Goal: Transaction & Acquisition: Purchase product/service

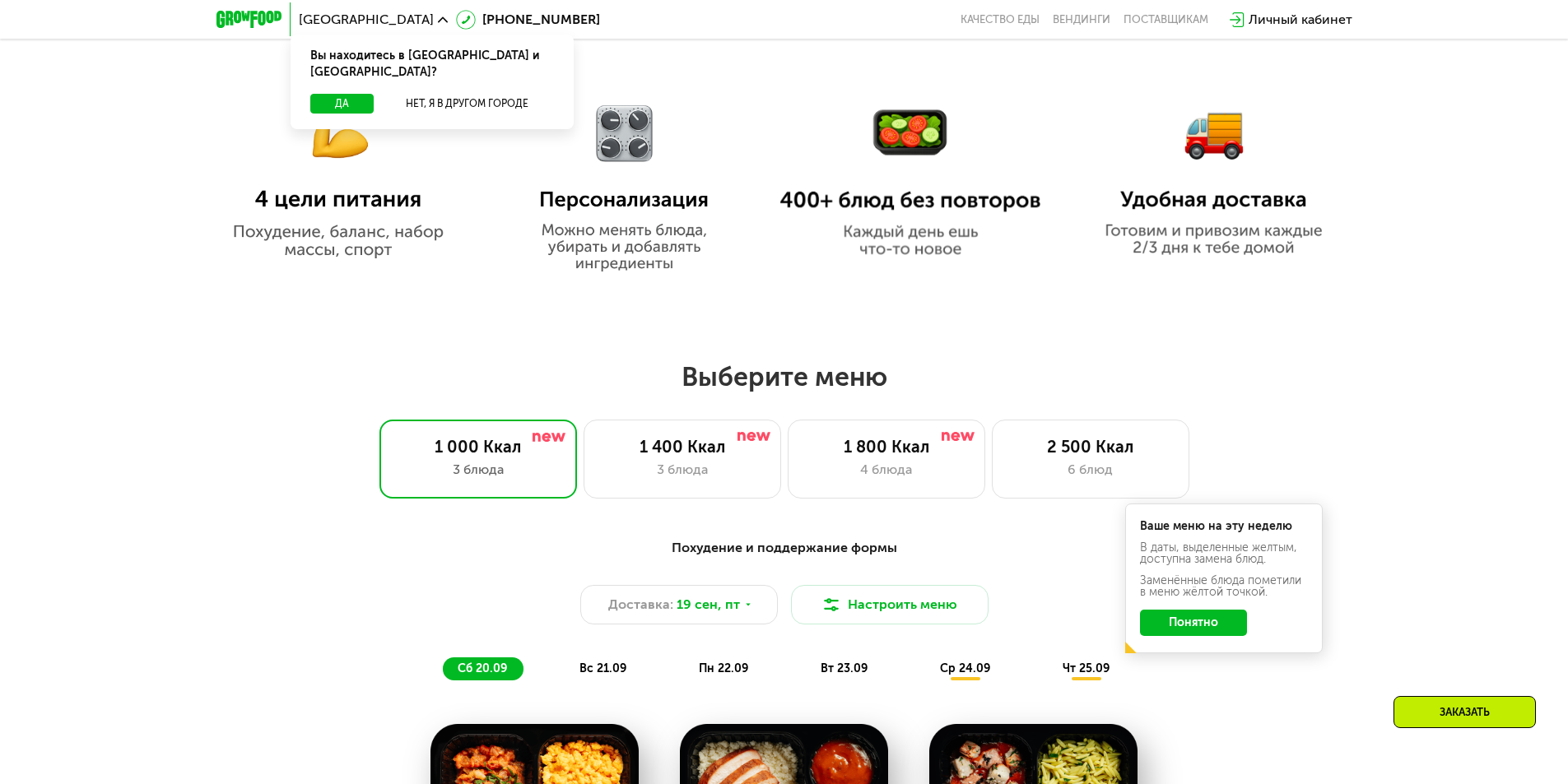
scroll to position [1043, 0]
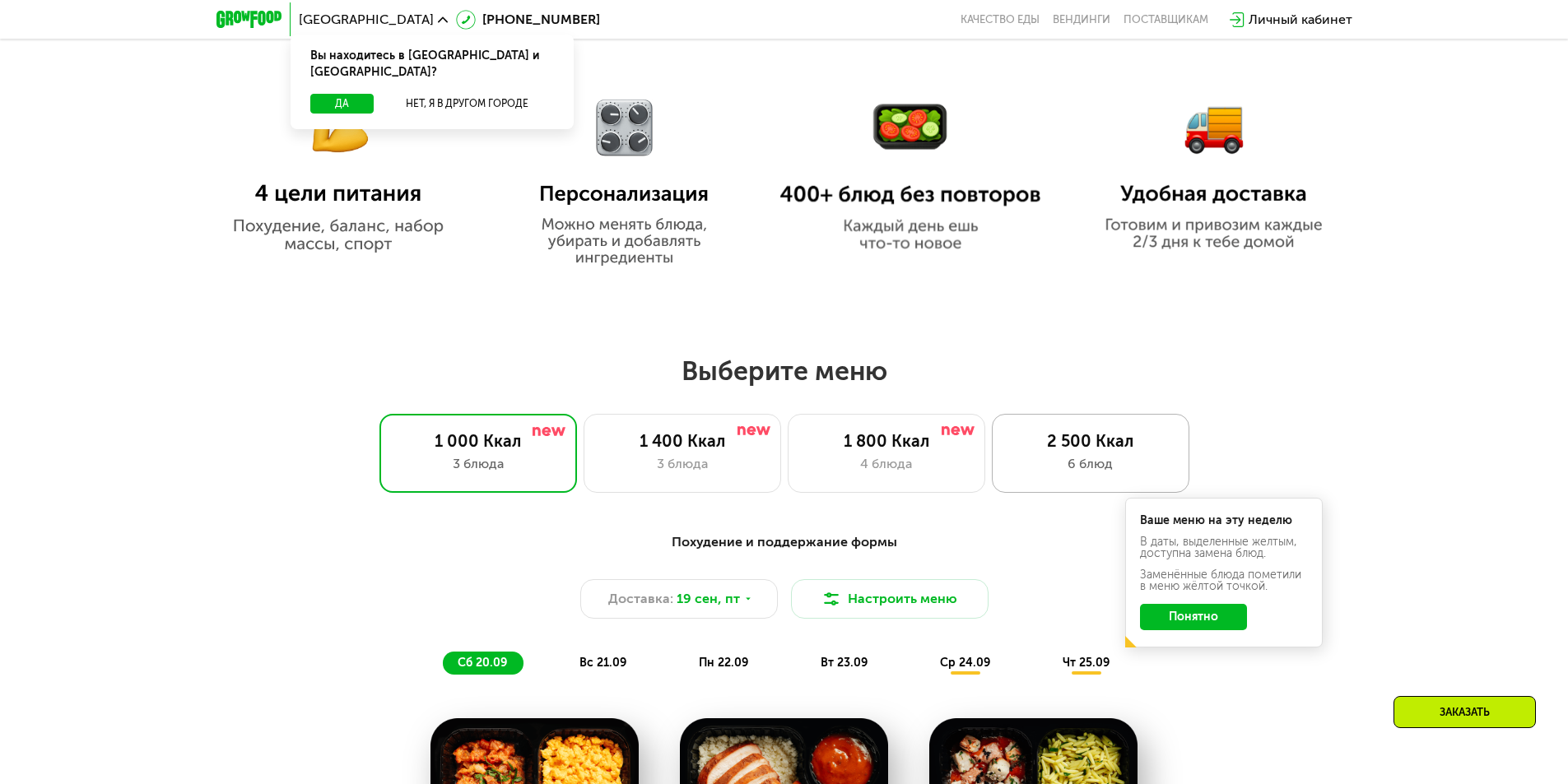
click at [1066, 462] on div "6 блюд" at bounding box center [1090, 465] width 163 height 20
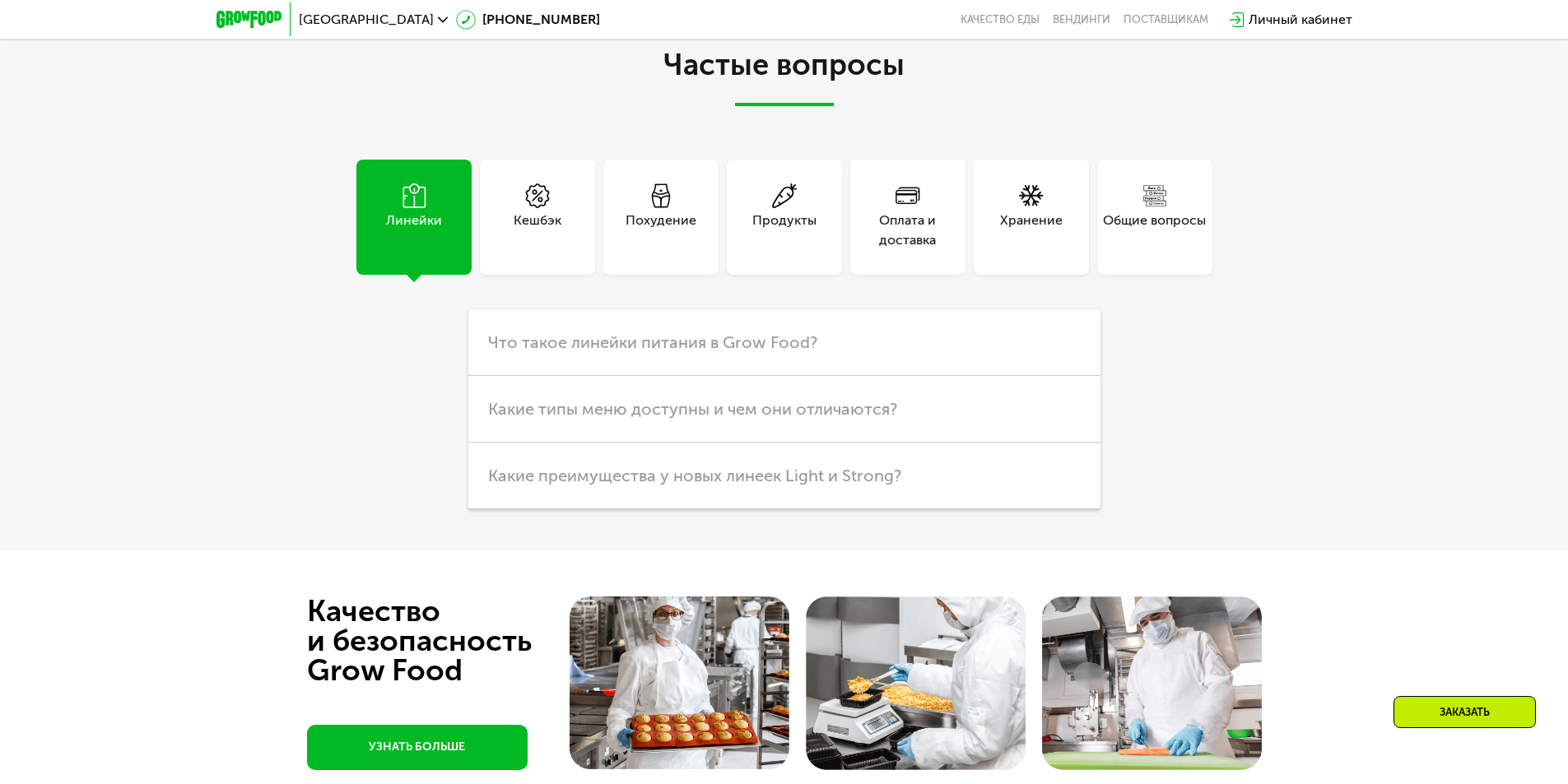
scroll to position [4759, 0]
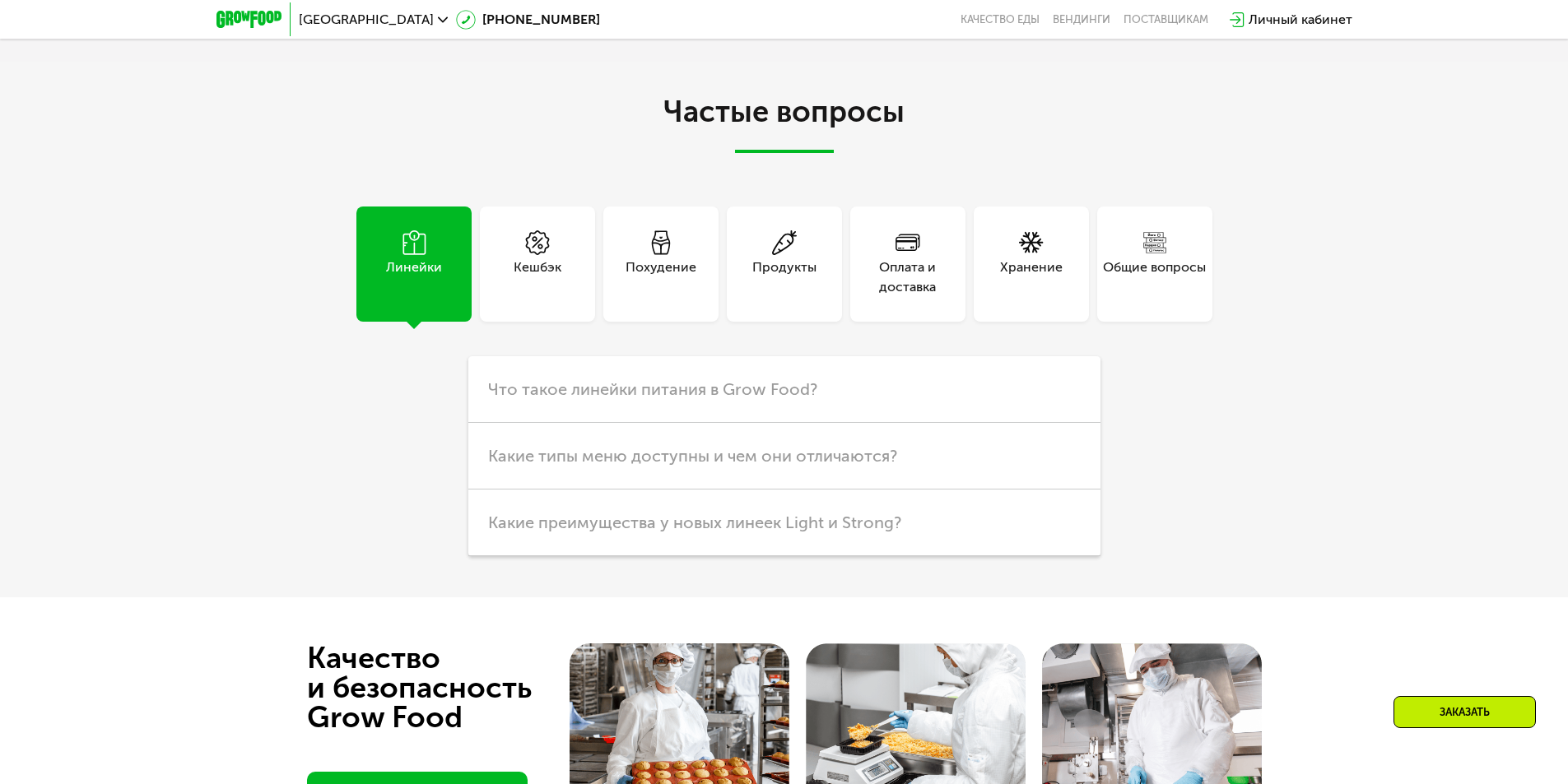
click at [624, 321] on div "Похудение" at bounding box center [660, 263] width 115 height 115
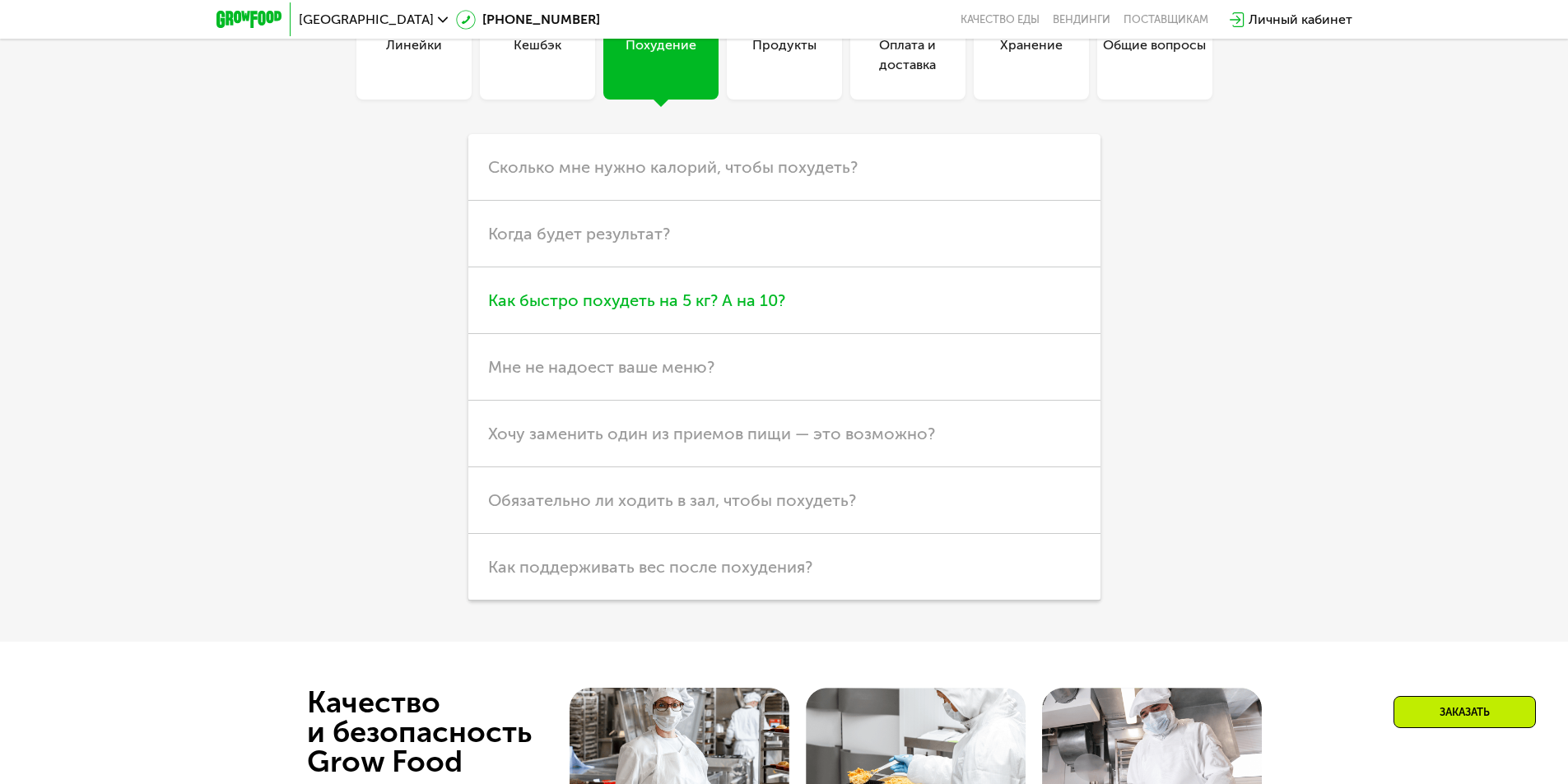
scroll to position [5033, 0]
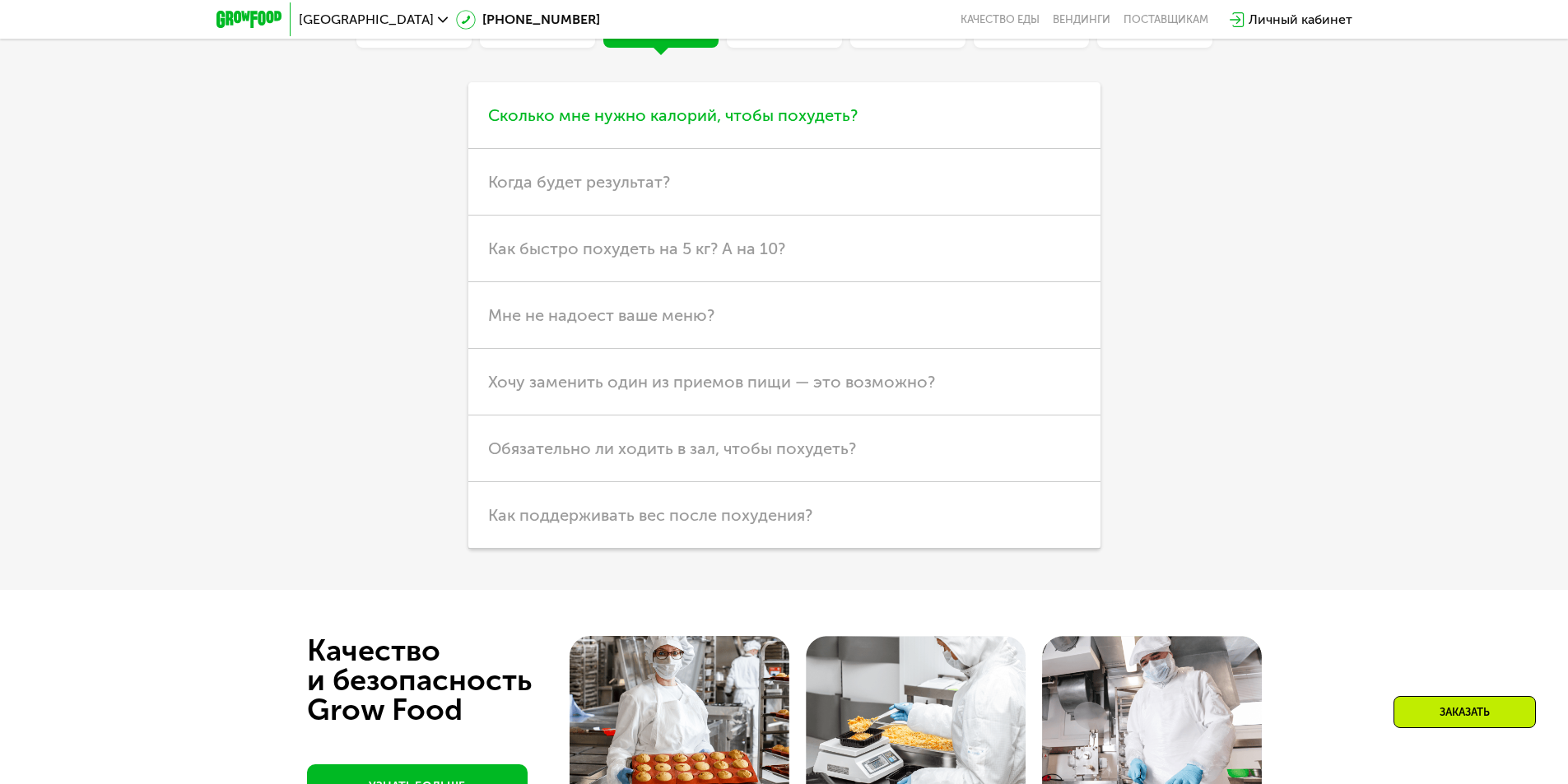
click at [868, 149] on h3 "Сколько мне нужно калорий, чтобы похудеть?" at bounding box center [784, 116] width 632 height 67
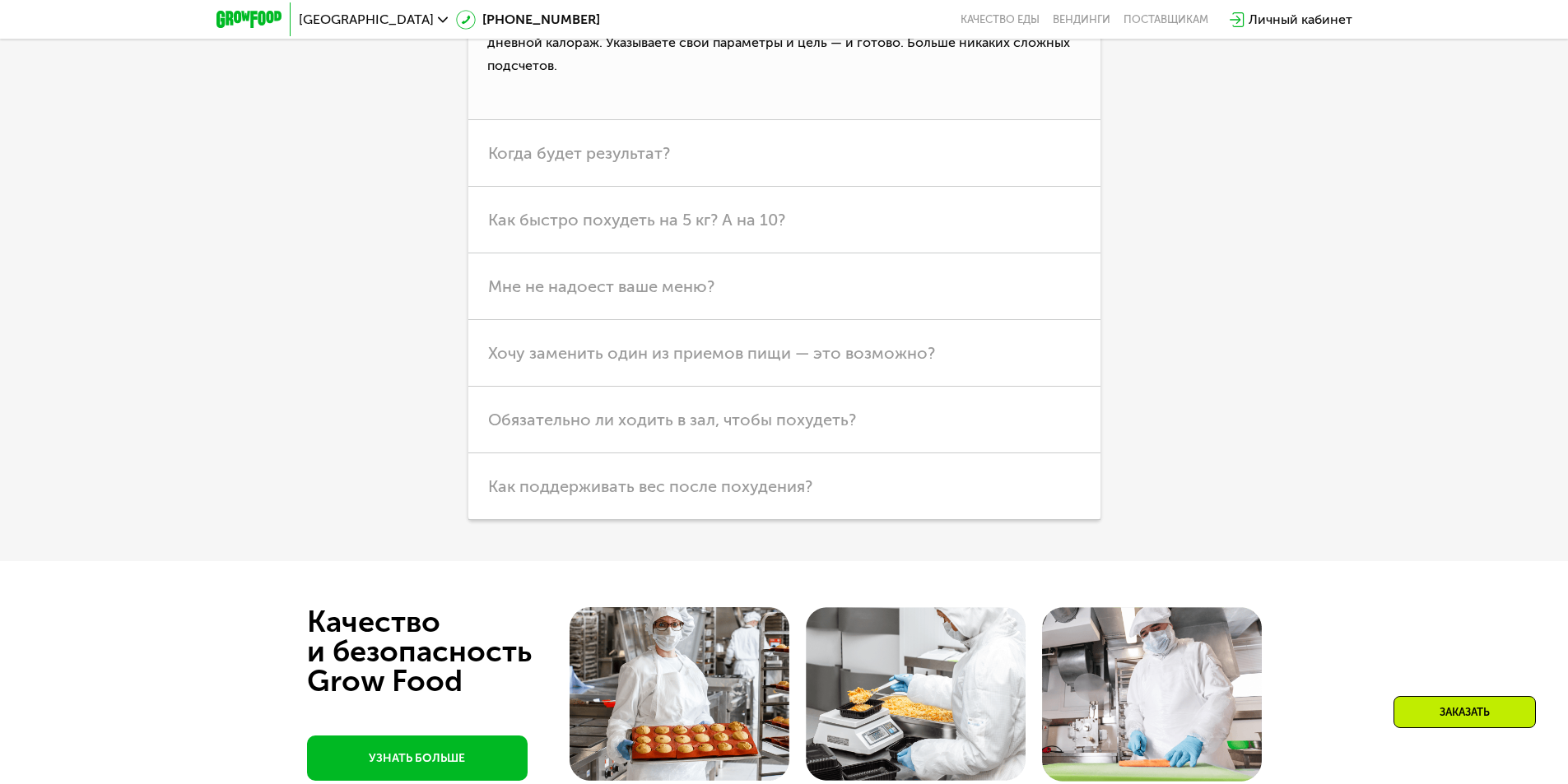
scroll to position [5253, 0]
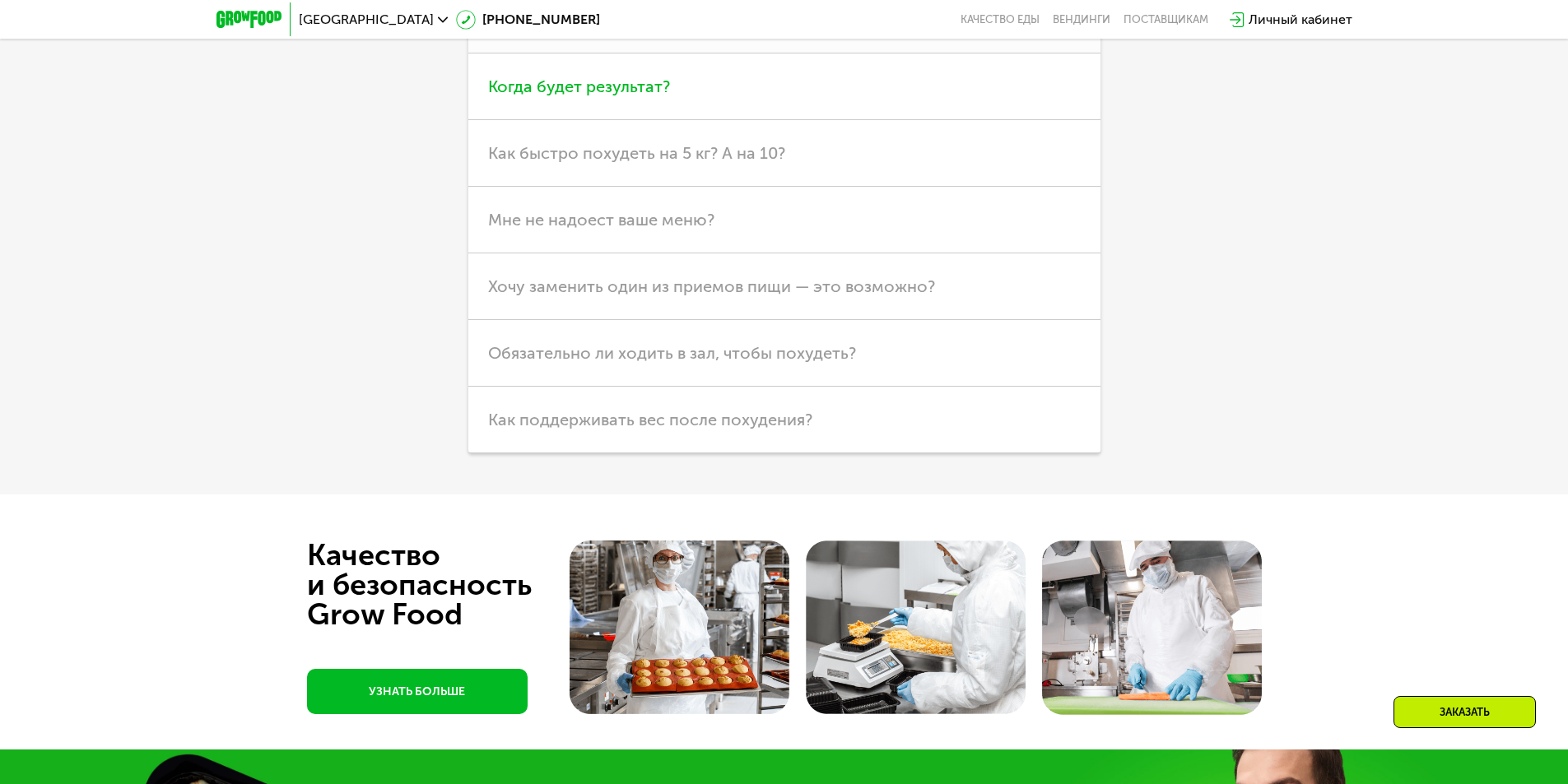
click at [833, 120] on h3 "Когда будет результат?" at bounding box center [784, 86] width 632 height 67
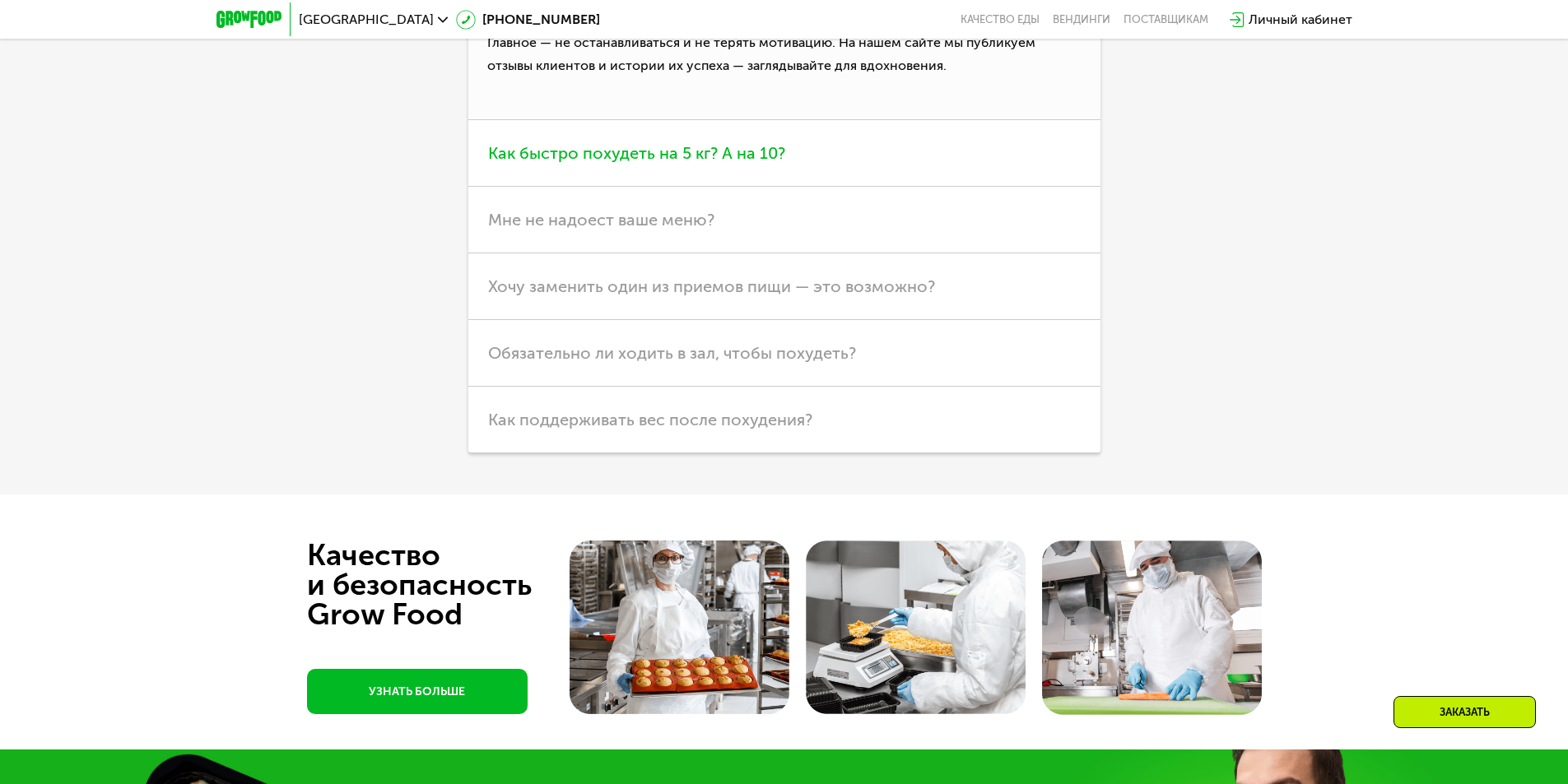
click at [976, 186] on h3 "Как быстро похудеть на 5 кг? А на 10?" at bounding box center [784, 153] width 632 height 67
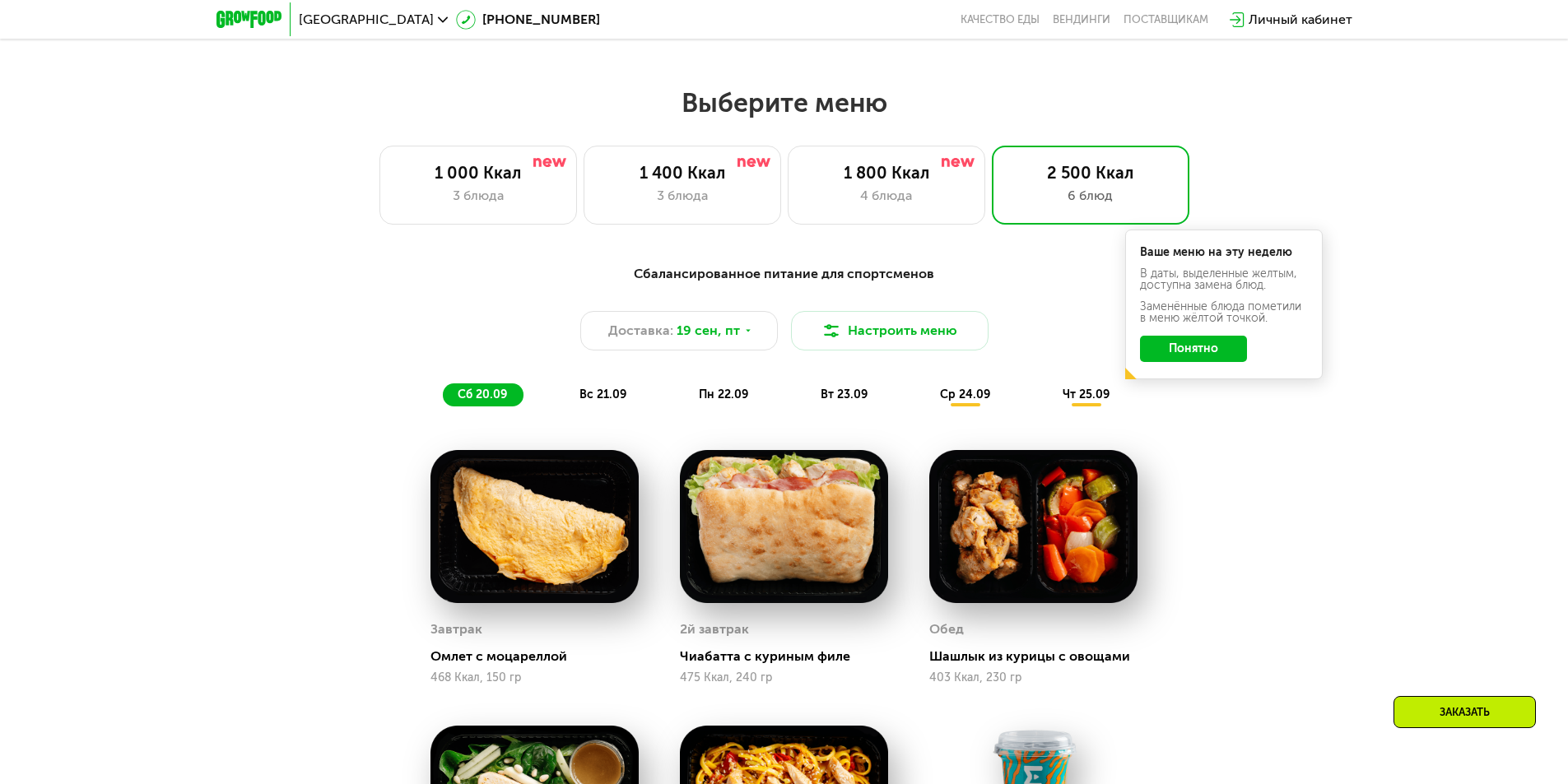
scroll to position [1385, 0]
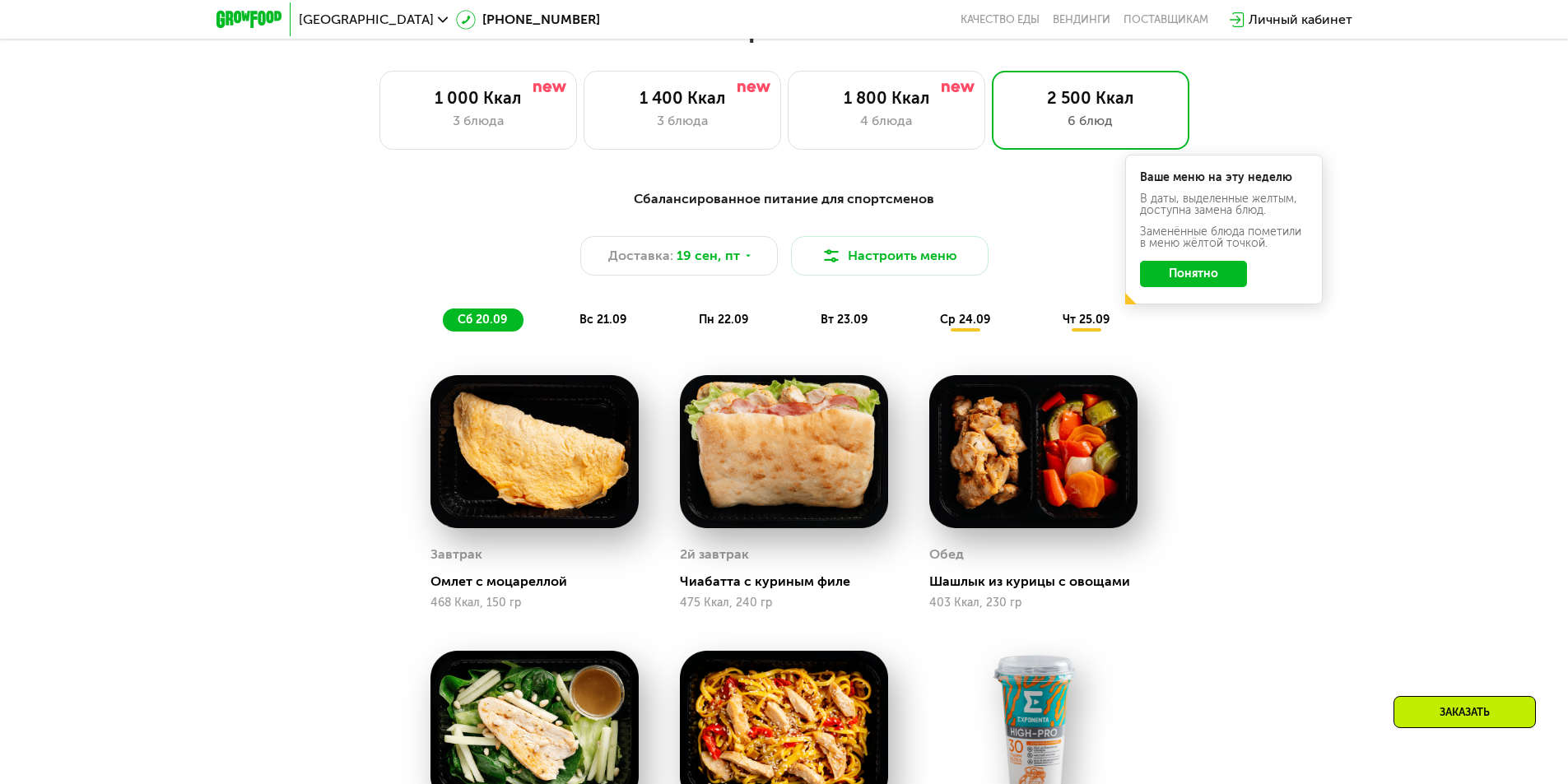
click at [1168, 276] on button "Понятно" at bounding box center [1193, 274] width 107 height 27
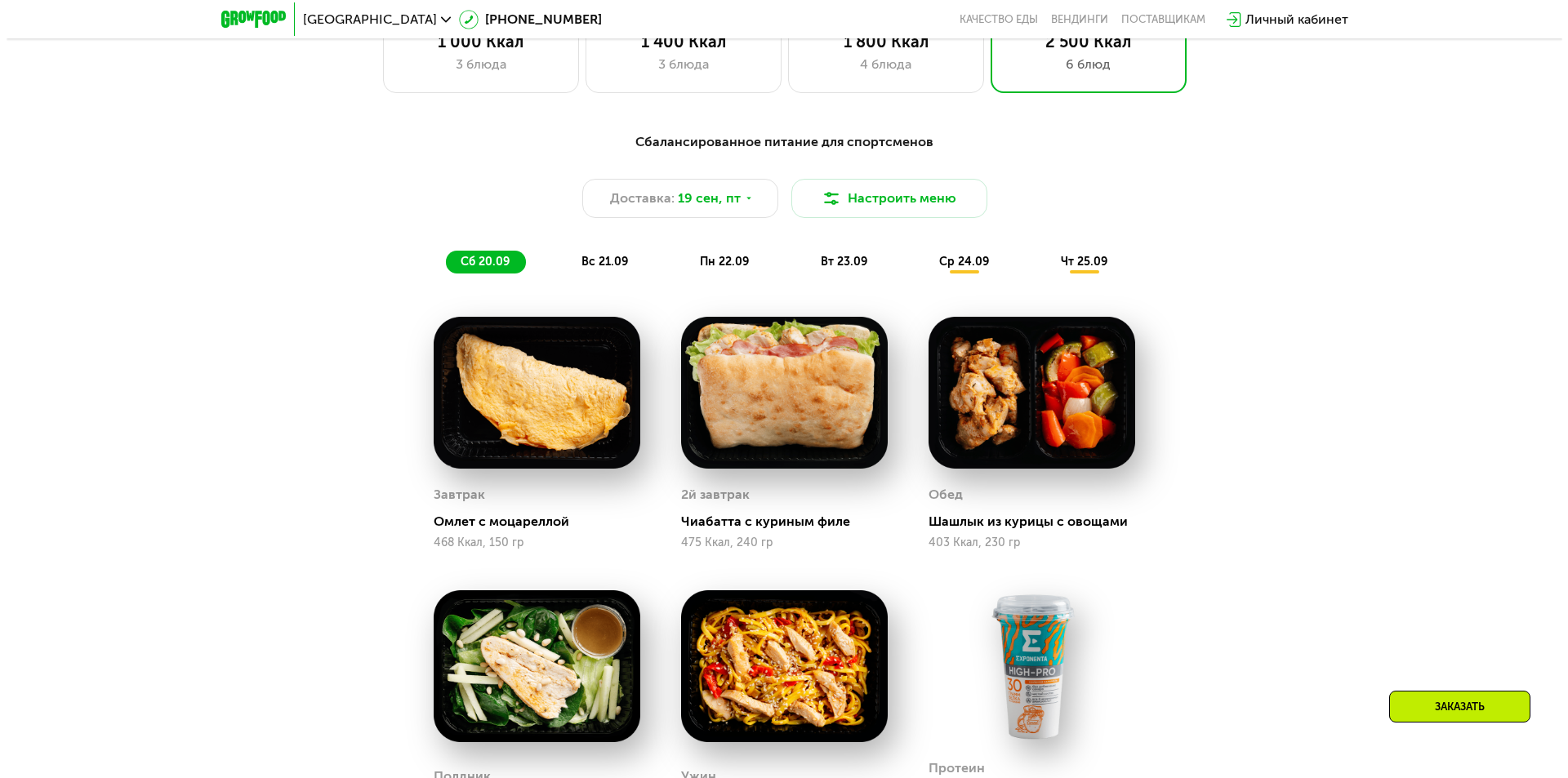
scroll to position [1428, 0]
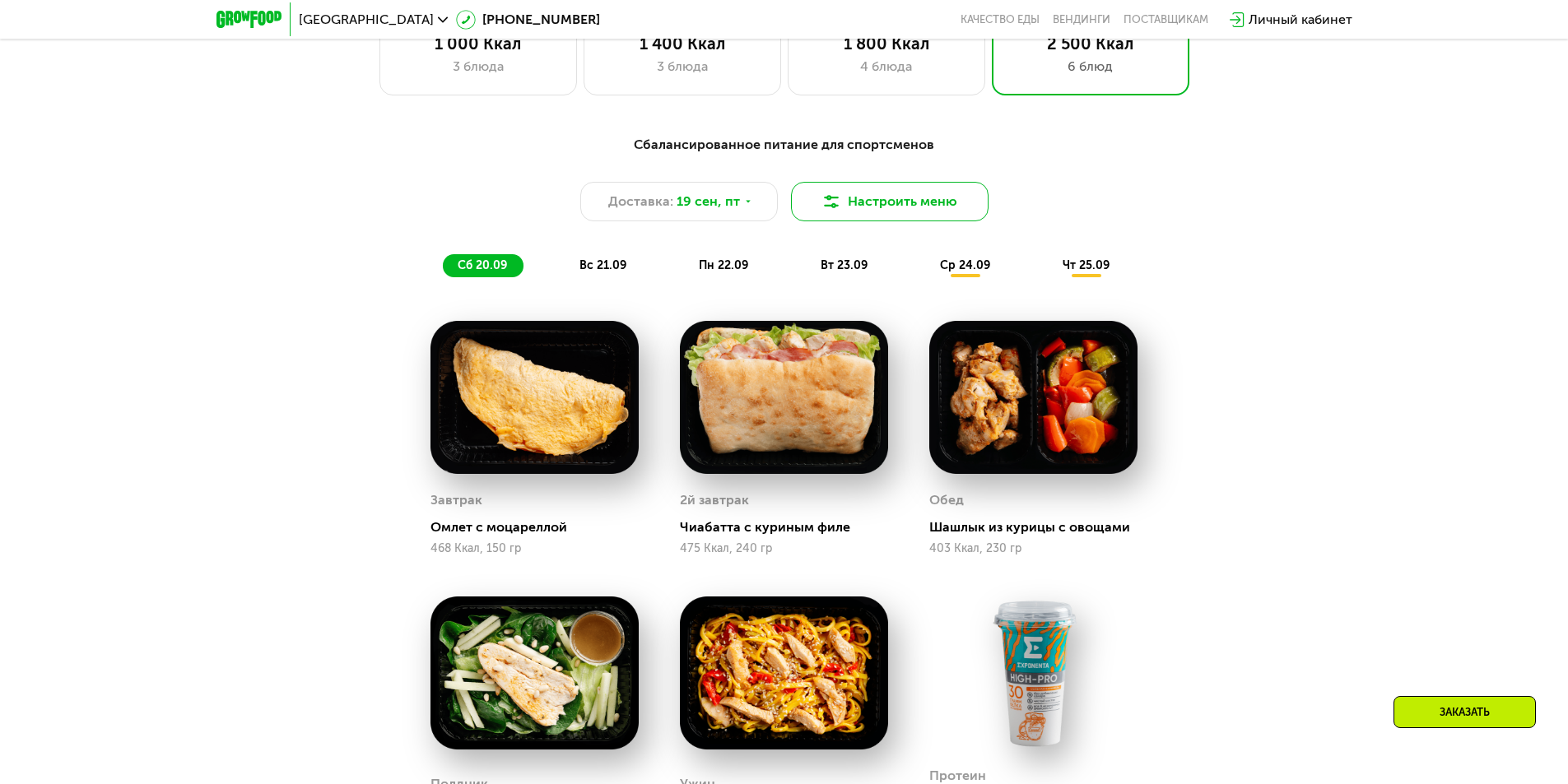
click at [913, 217] on button "Настроить меню" at bounding box center [889, 201] width 197 height 39
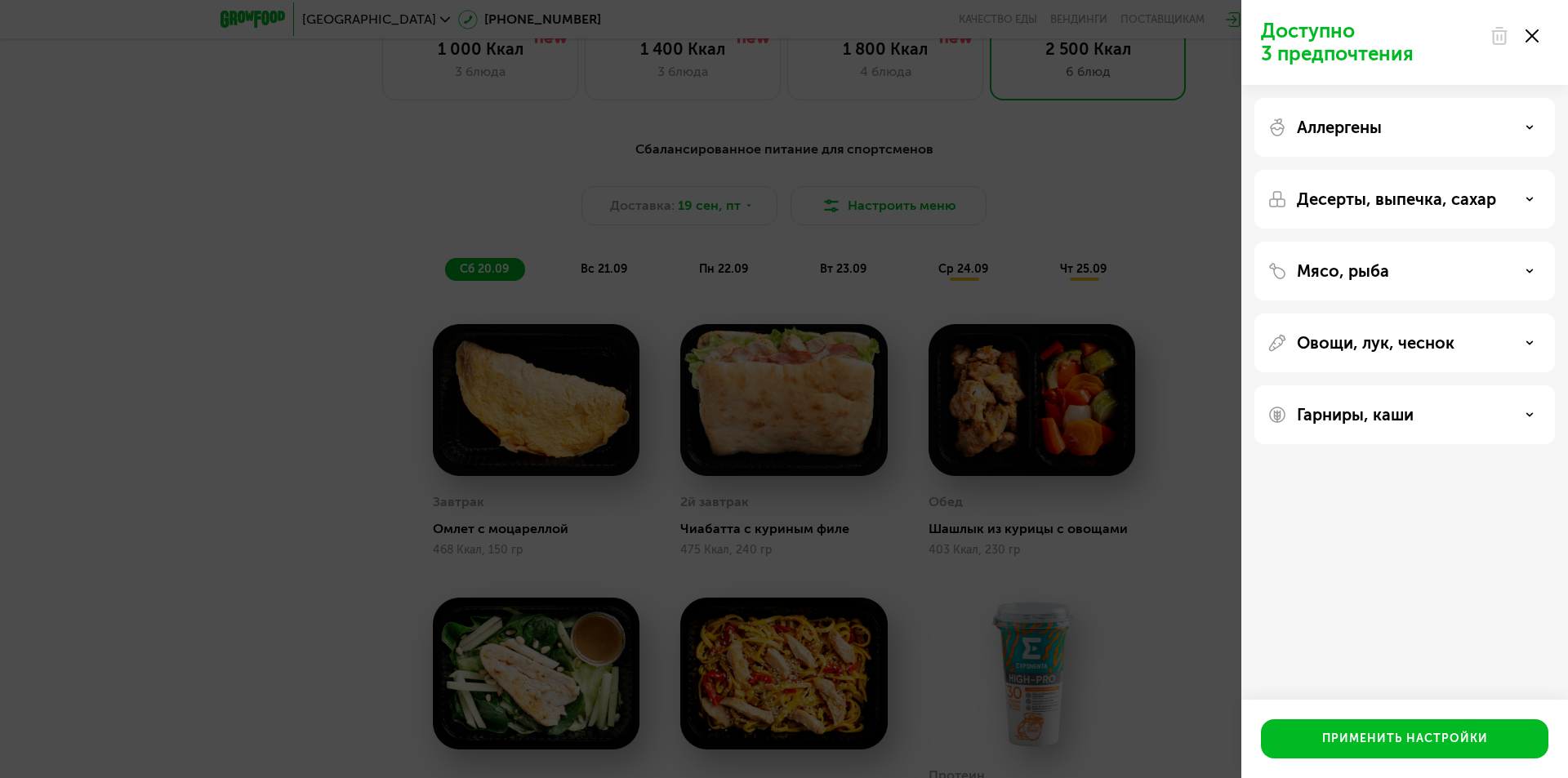
click at [1371, 118] on p "Аллергены" at bounding box center [1338, 128] width 85 height 20
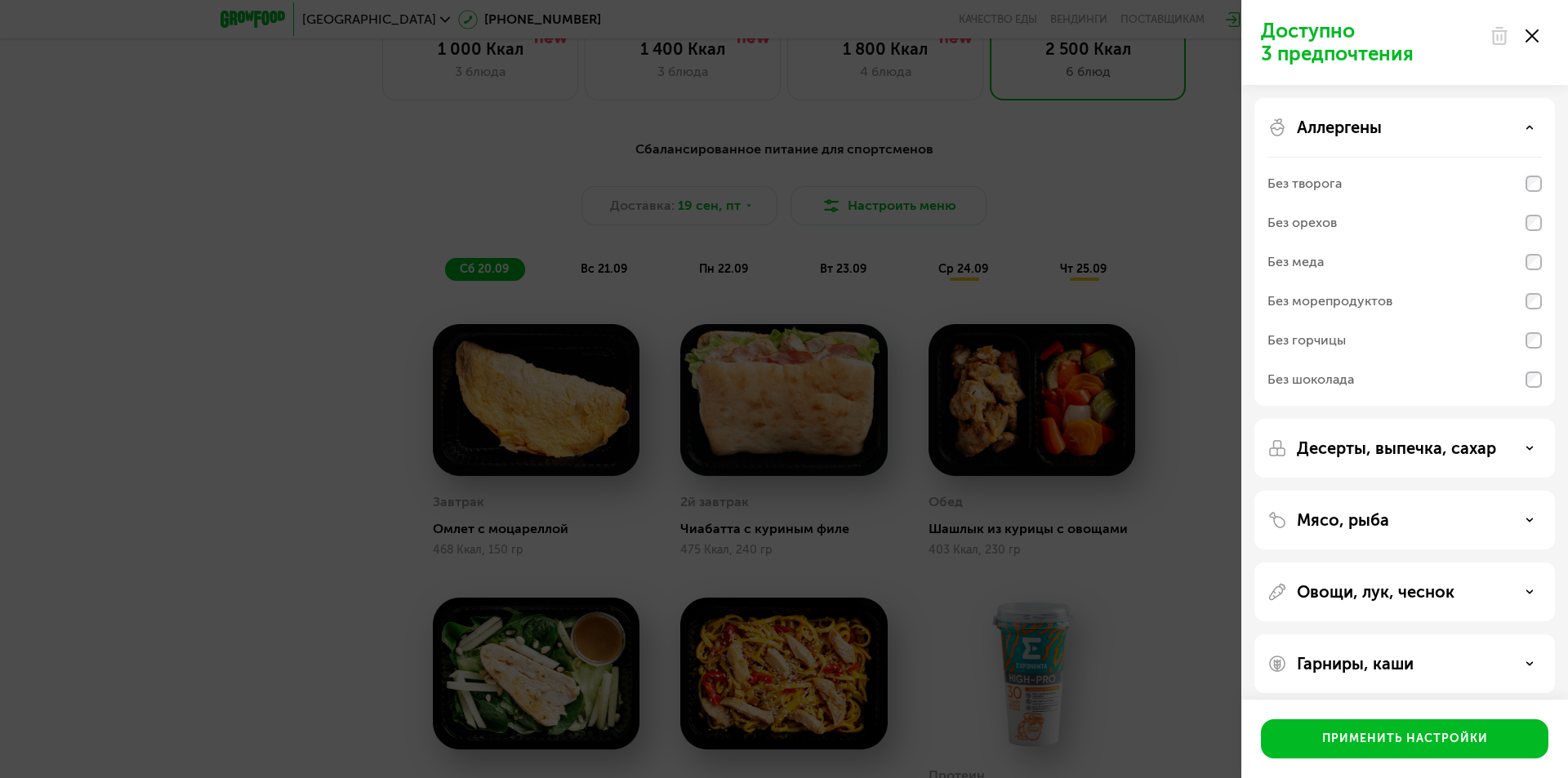
click at [1420, 333] on div "Без горчицы" at bounding box center [1404, 340] width 274 height 39
click at [1362, 123] on p "Аллергены" at bounding box center [1338, 128] width 85 height 20
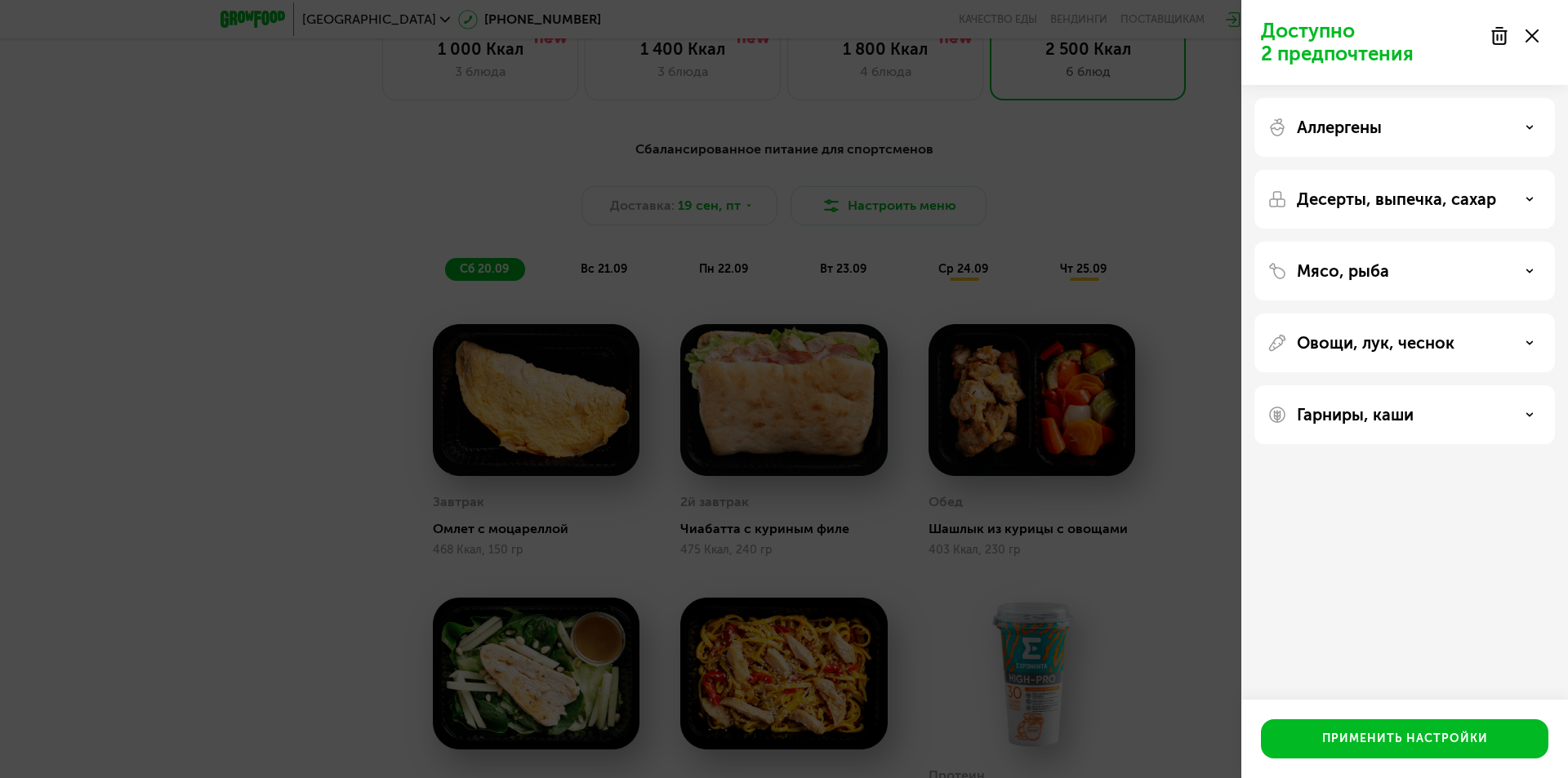
click at [1370, 199] on p "Десерты, выпечка, сахар" at bounding box center [1396, 200] width 200 height 20
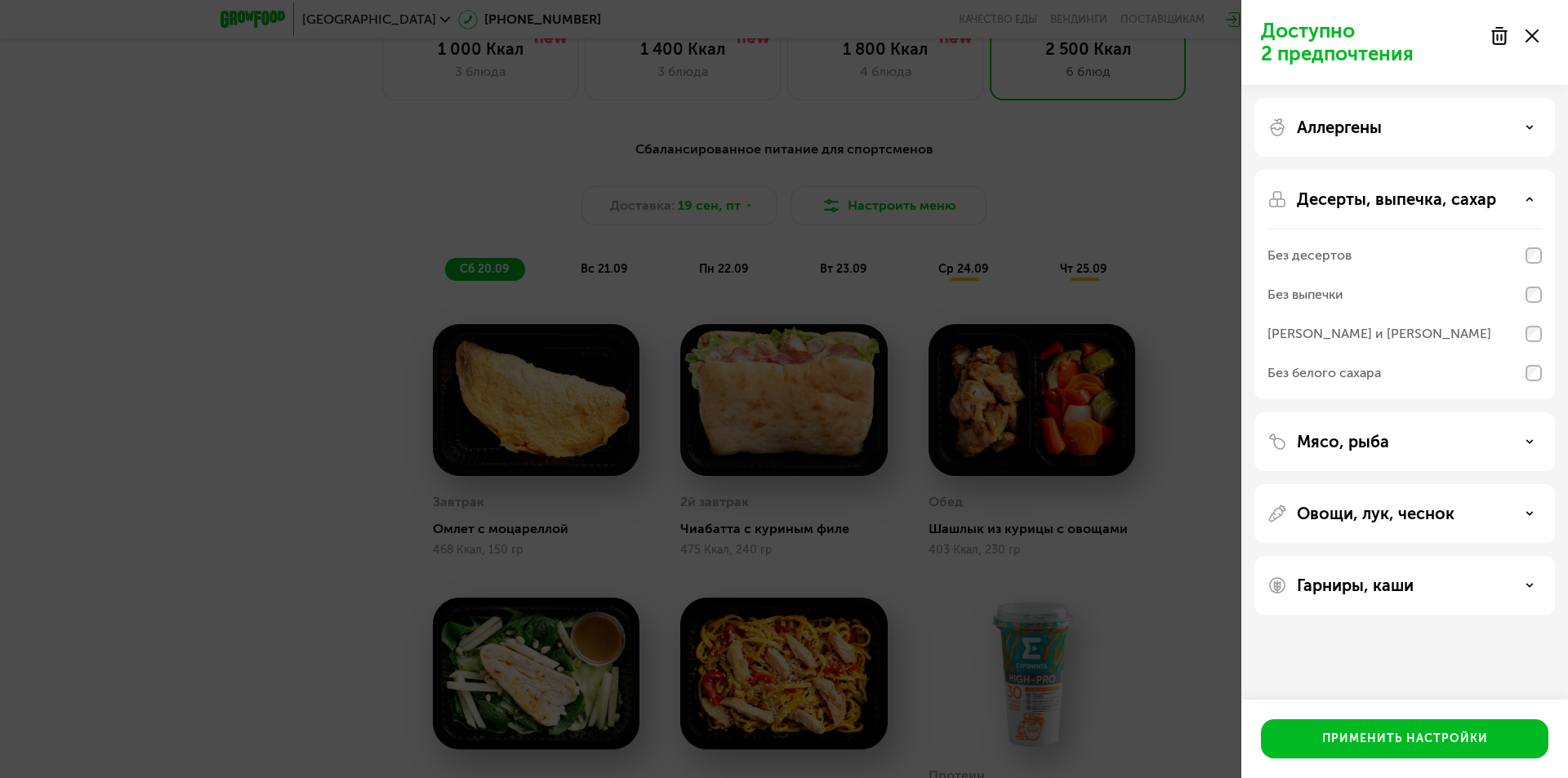
click at [1370, 199] on p "Десерты, выпечка, сахар" at bounding box center [1396, 200] width 200 height 20
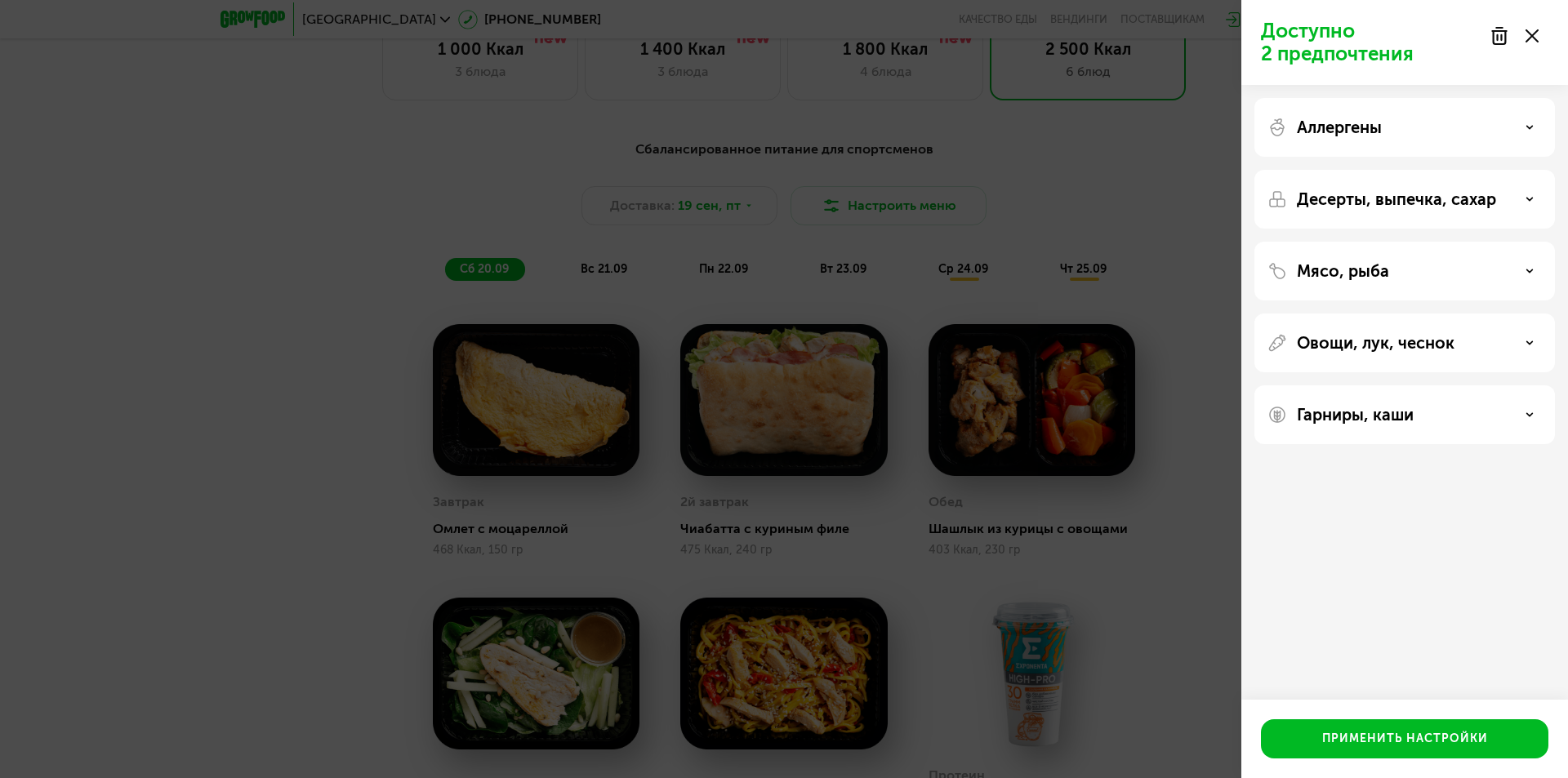
click at [1368, 263] on p "Мясо, рыба" at bounding box center [1342, 271] width 92 height 20
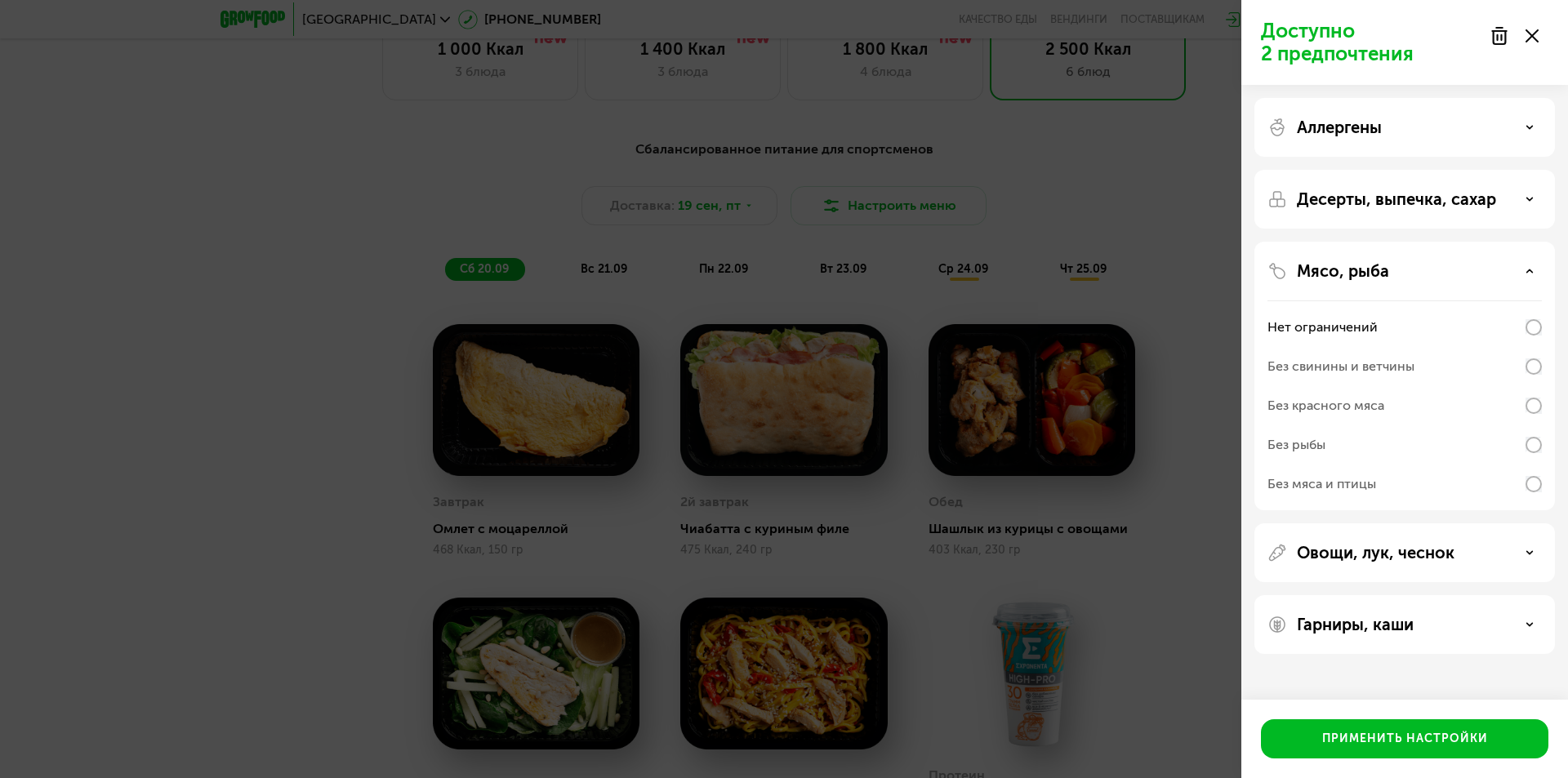
click at [1368, 263] on p "Мясо, рыба" at bounding box center [1342, 271] width 92 height 20
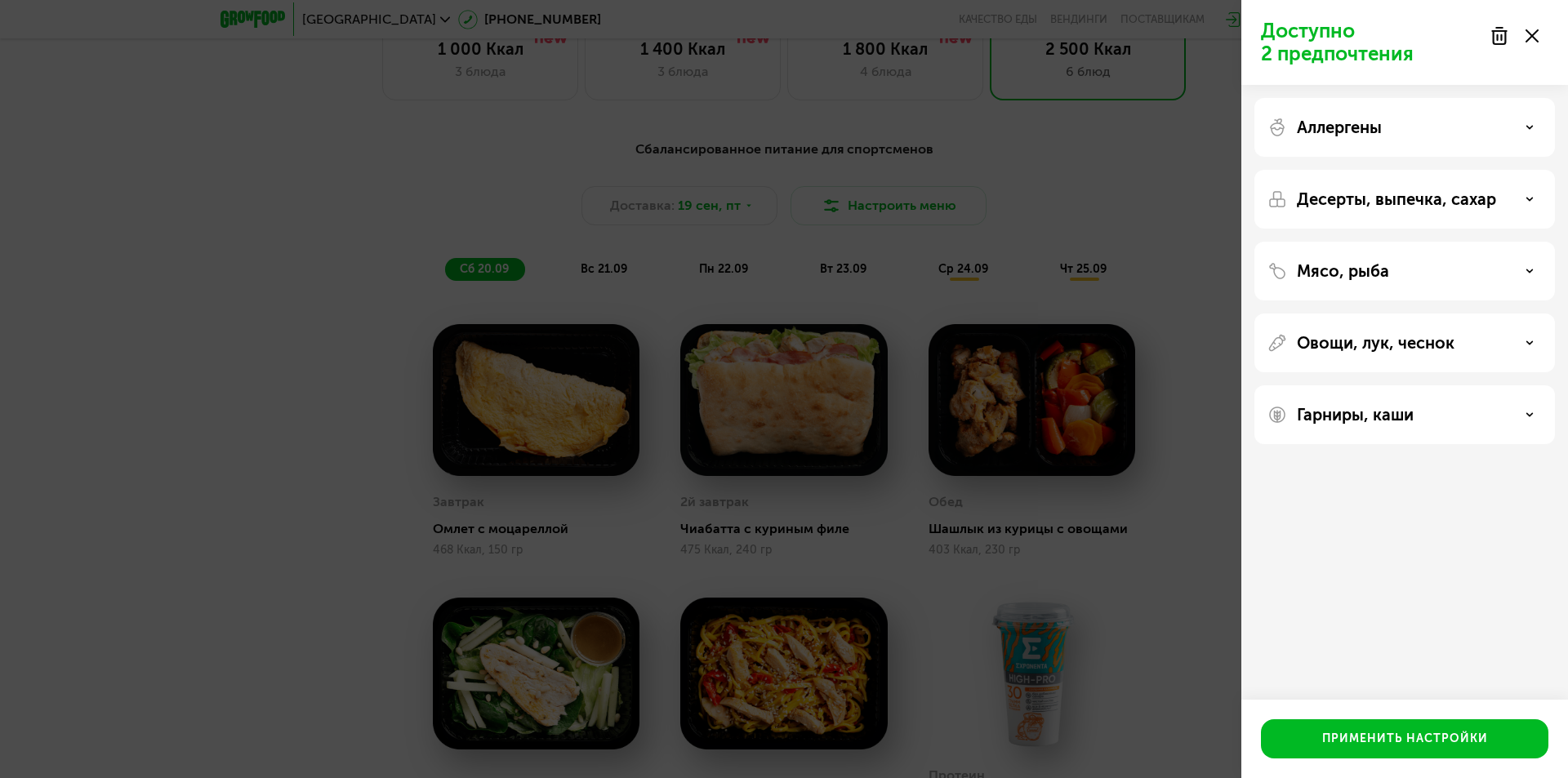
click at [1376, 204] on p "Десерты, выпечка, сахар" at bounding box center [1396, 200] width 200 height 20
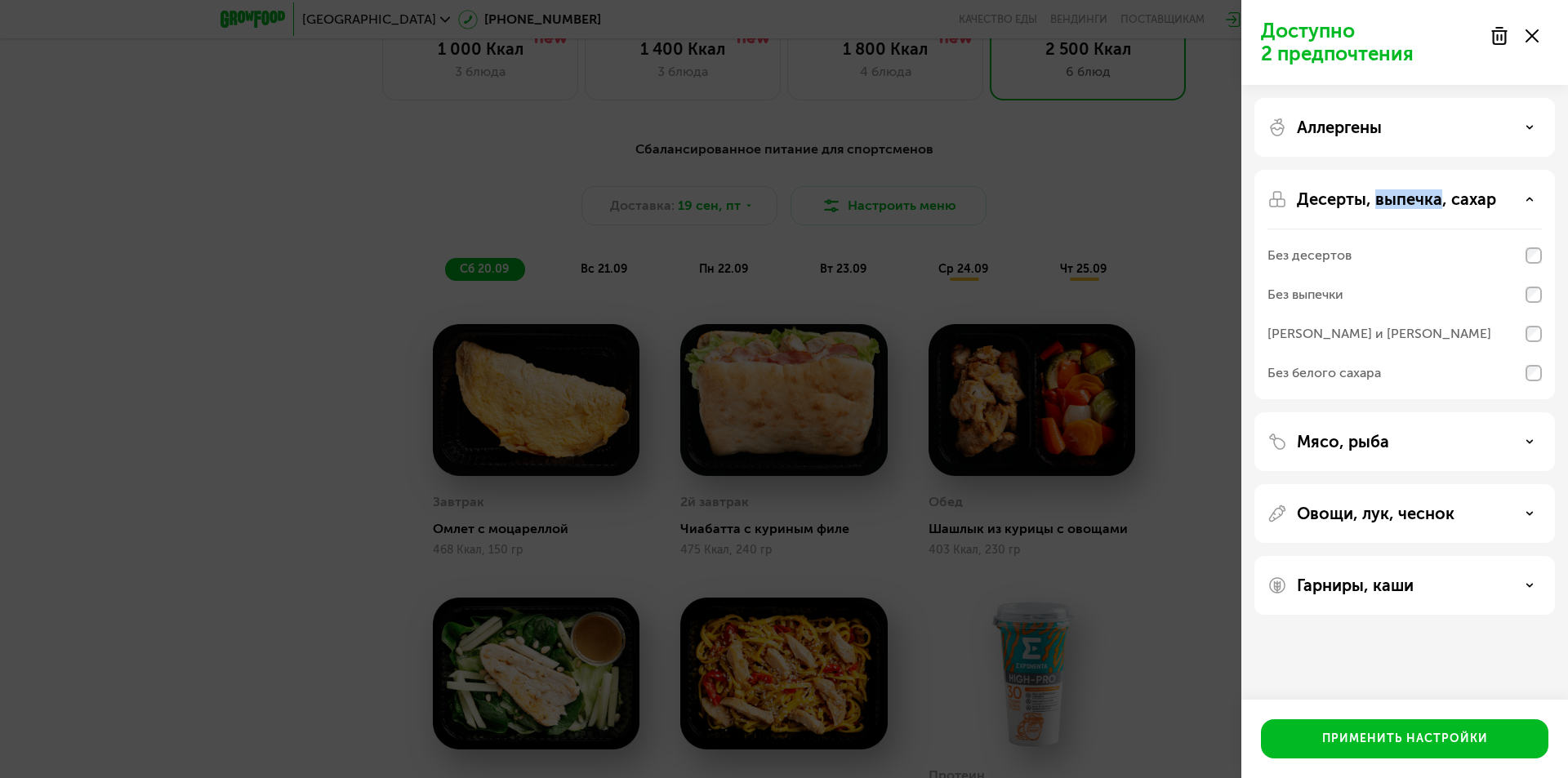
click at [1376, 204] on p "Десерты, выпечка, сахар" at bounding box center [1396, 200] width 200 height 20
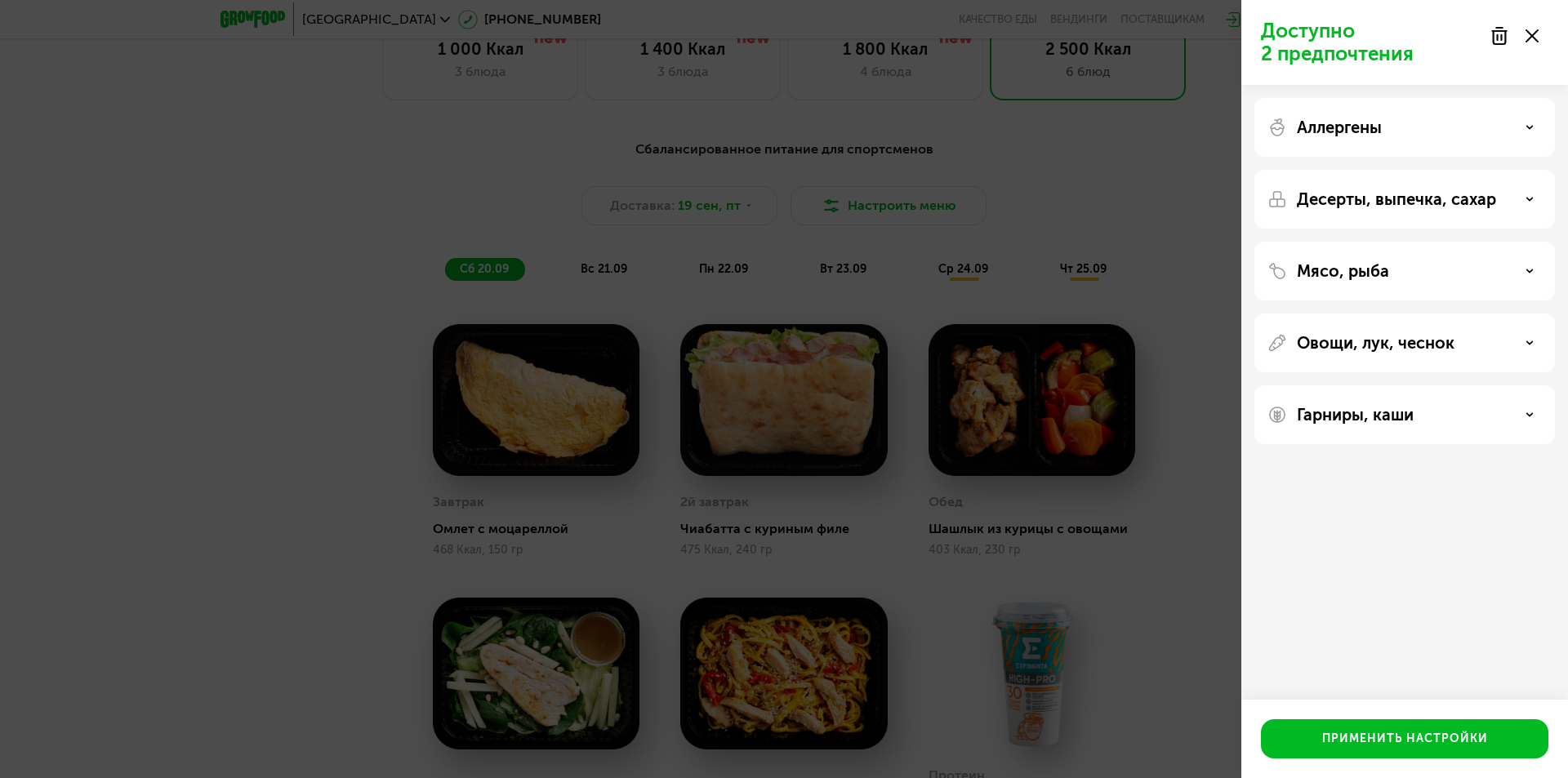
click at [1365, 272] on p "Мясо, рыба" at bounding box center [1342, 271] width 92 height 20
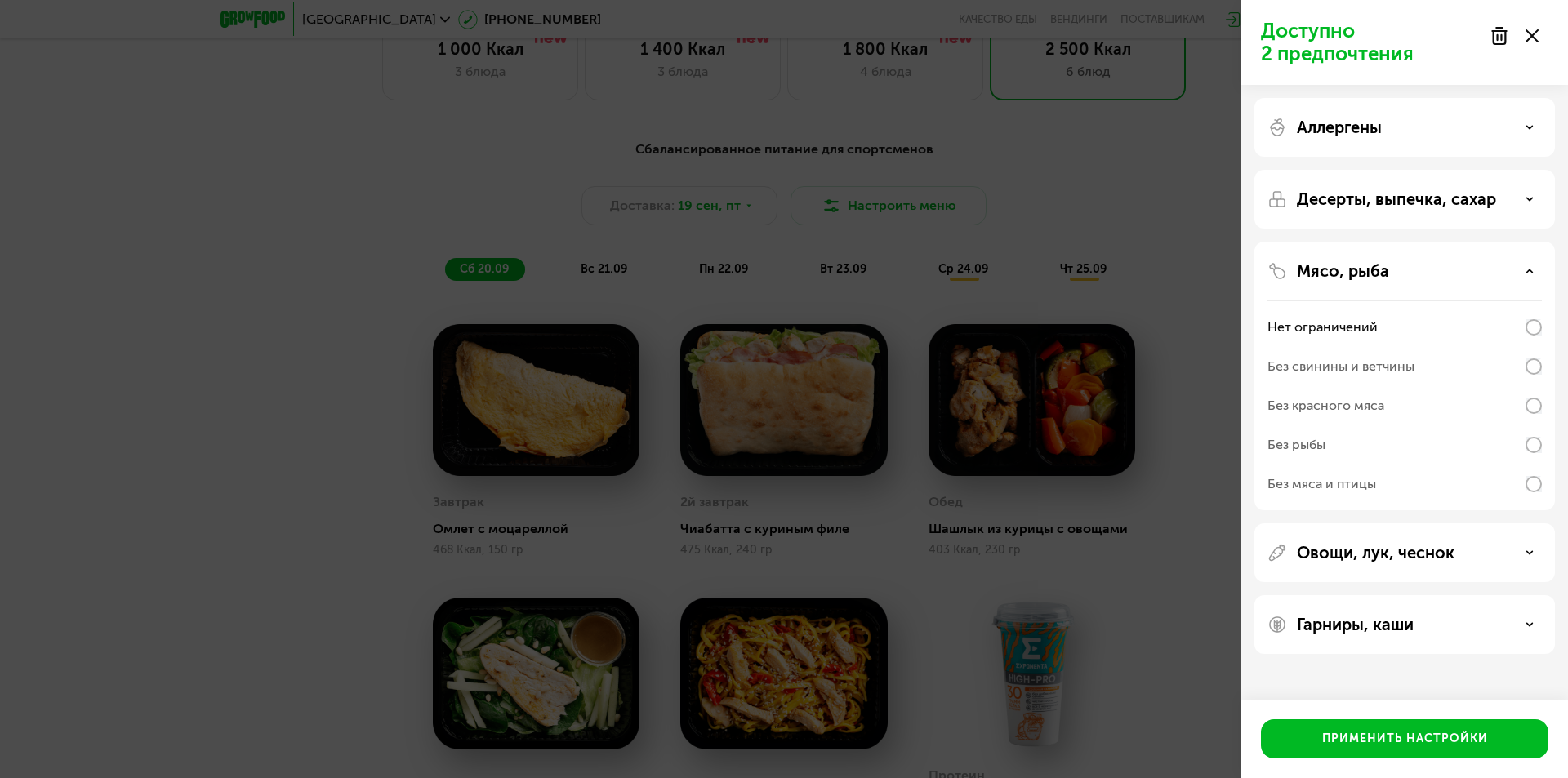
click at [1357, 445] on div "Без рыбы" at bounding box center [1404, 445] width 274 height 39
click at [1354, 276] on p "Мясо, рыба" at bounding box center [1342, 271] width 92 height 20
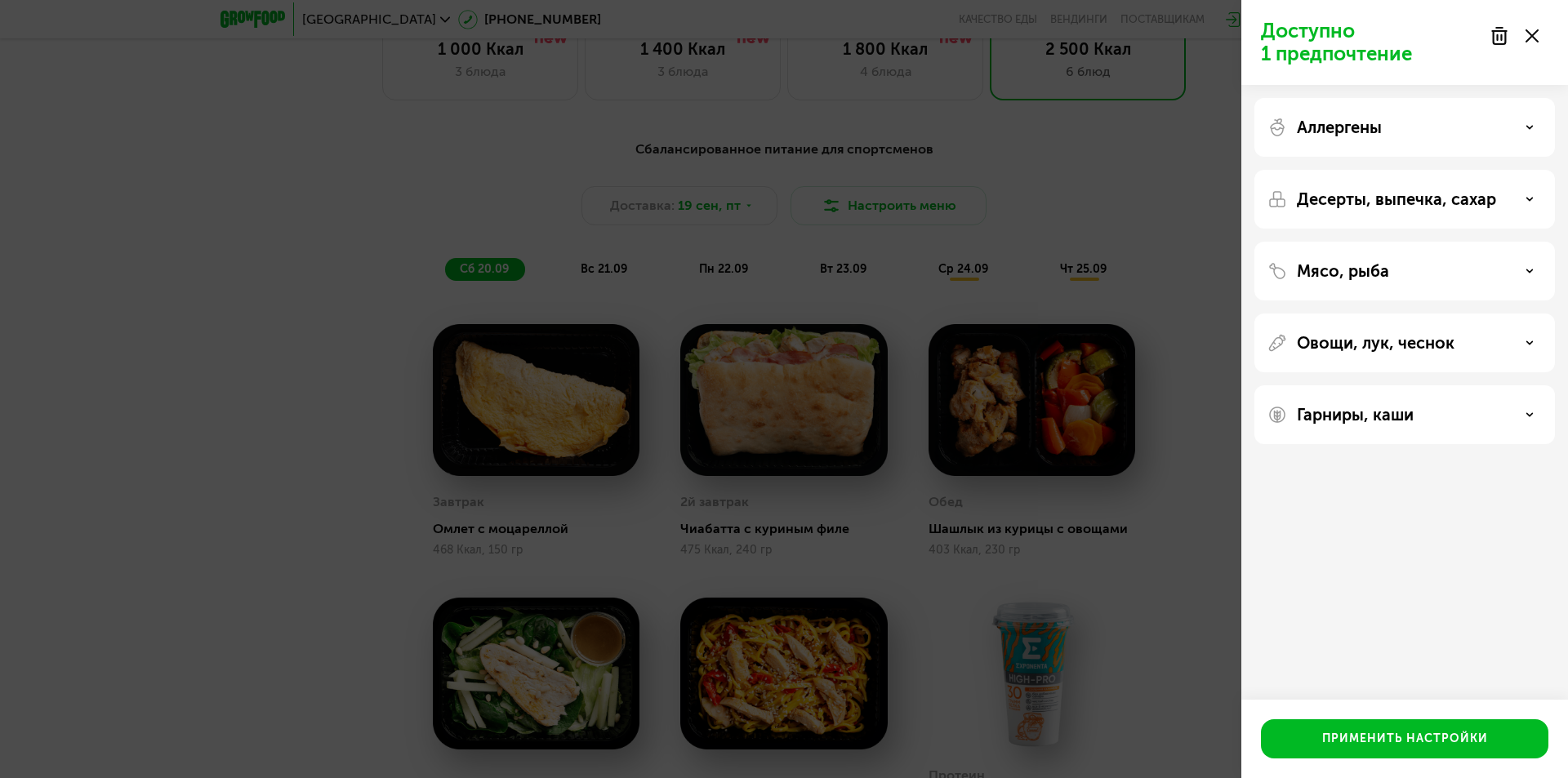
click at [1352, 345] on p "Овощи, лук, чеснок" at bounding box center [1375, 343] width 158 height 20
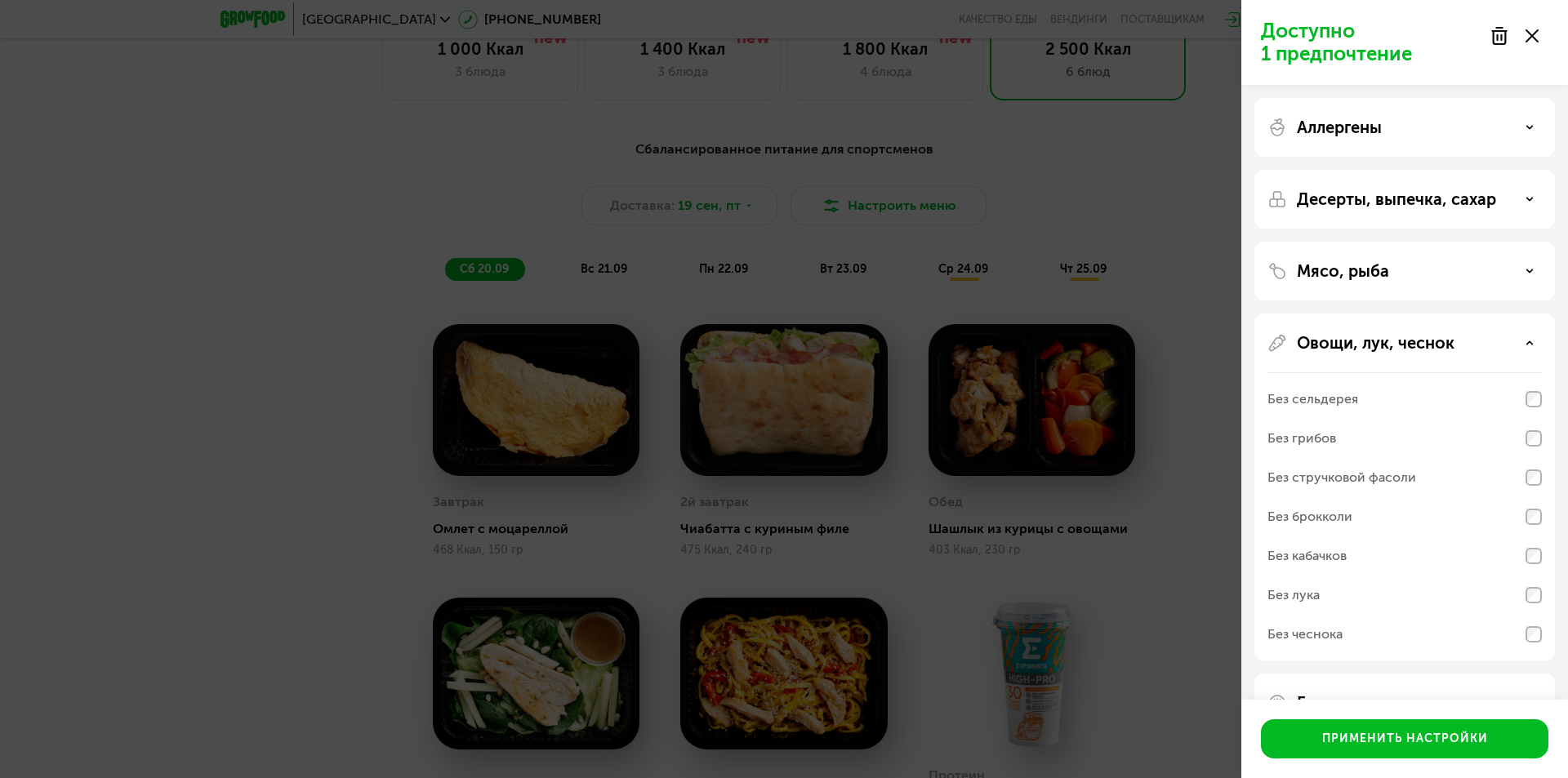
click at [1340, 397] on div "Без сельдерея" at bounding box center [1312, 400] width 90 height 20
click at [1338, 552] on div "Без кабачков" at bounding box center [1307, 557] width 79 height 20
click at [1418, 559] on div "Без кабачков" at bounding box center [1404, 556] width 274 height 39
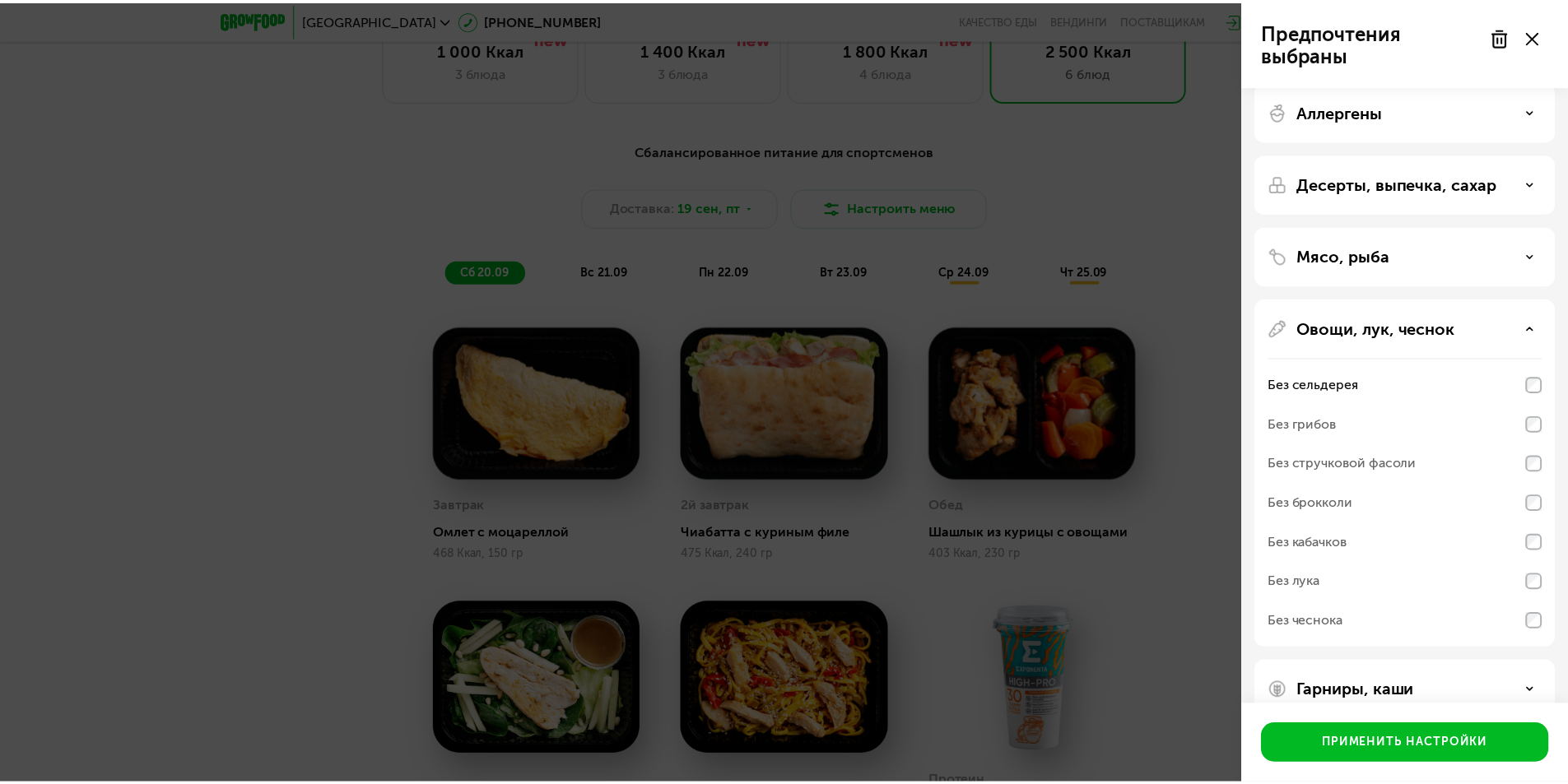
scroll to position [0, 0]
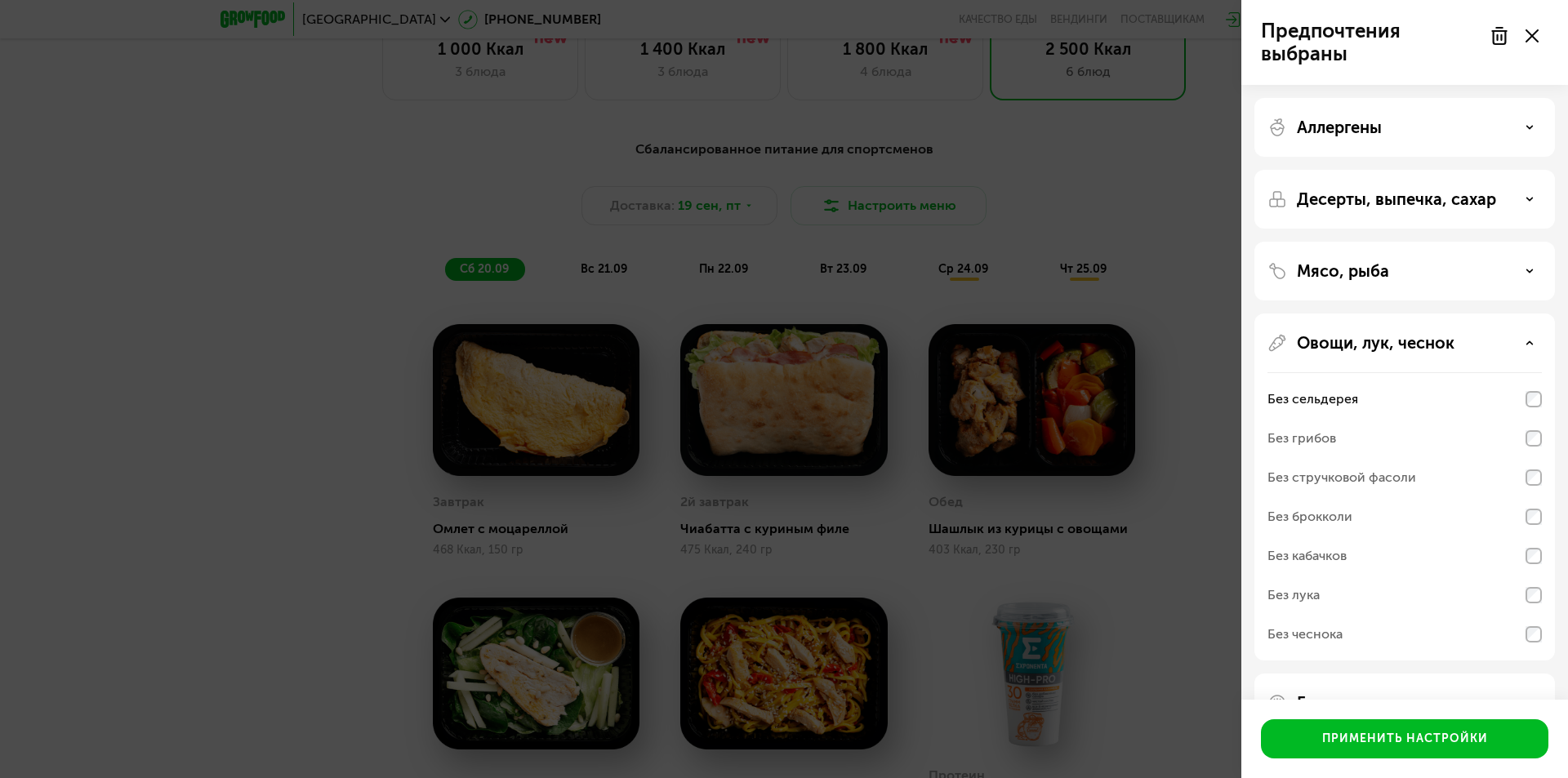
click at [1409, 340] on p "Овощи, лук, чеснок" at bounding box center [1375, 343] width 158 height 20
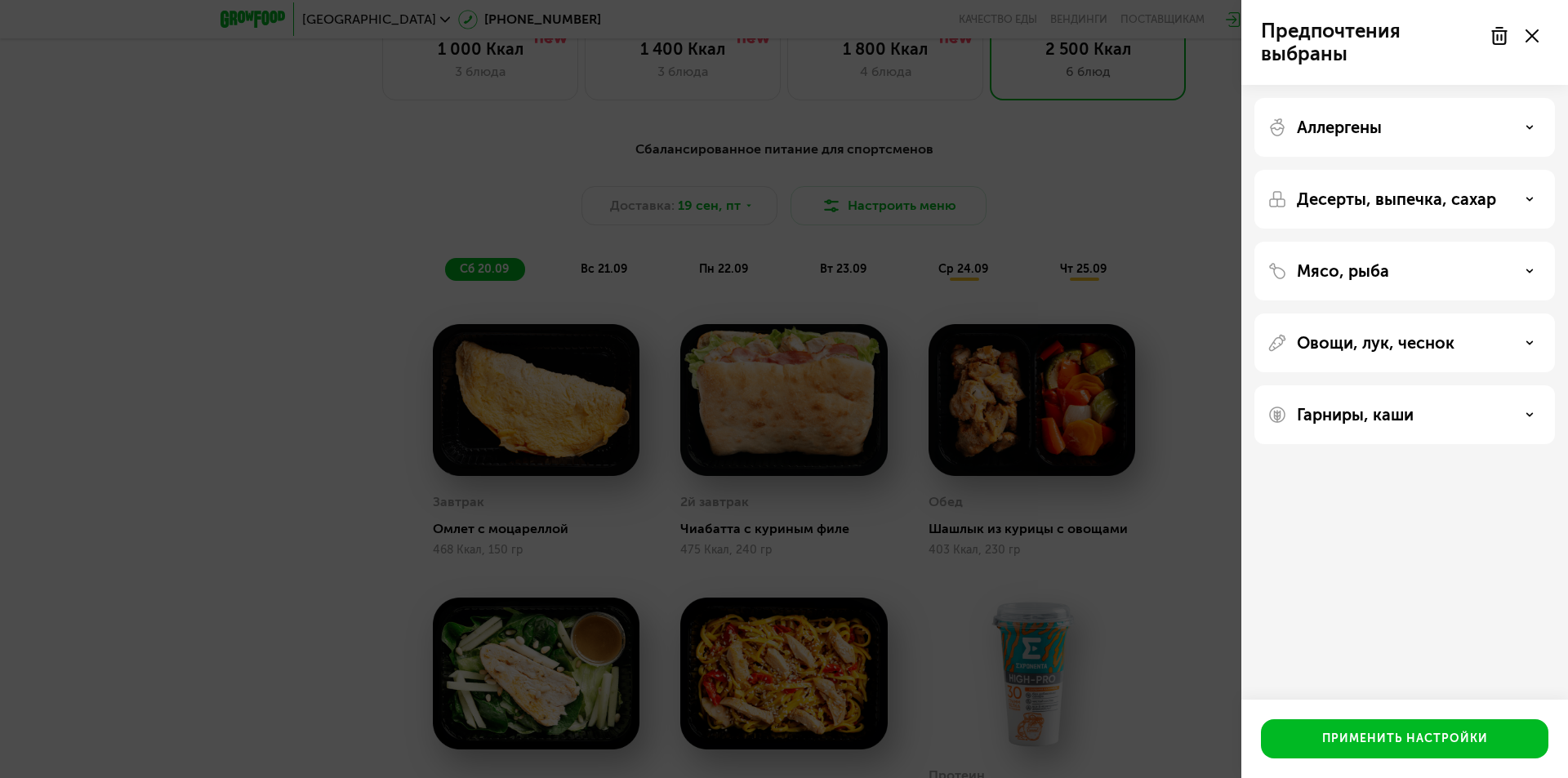
click at [1373, 282] on div "Мясо, рыба" at bounding box center [1405, 271] width 301 height 59
click at [1381, 271] on p "Мясо, рыба" at bounding box center [1342, 271] width 92 height 20
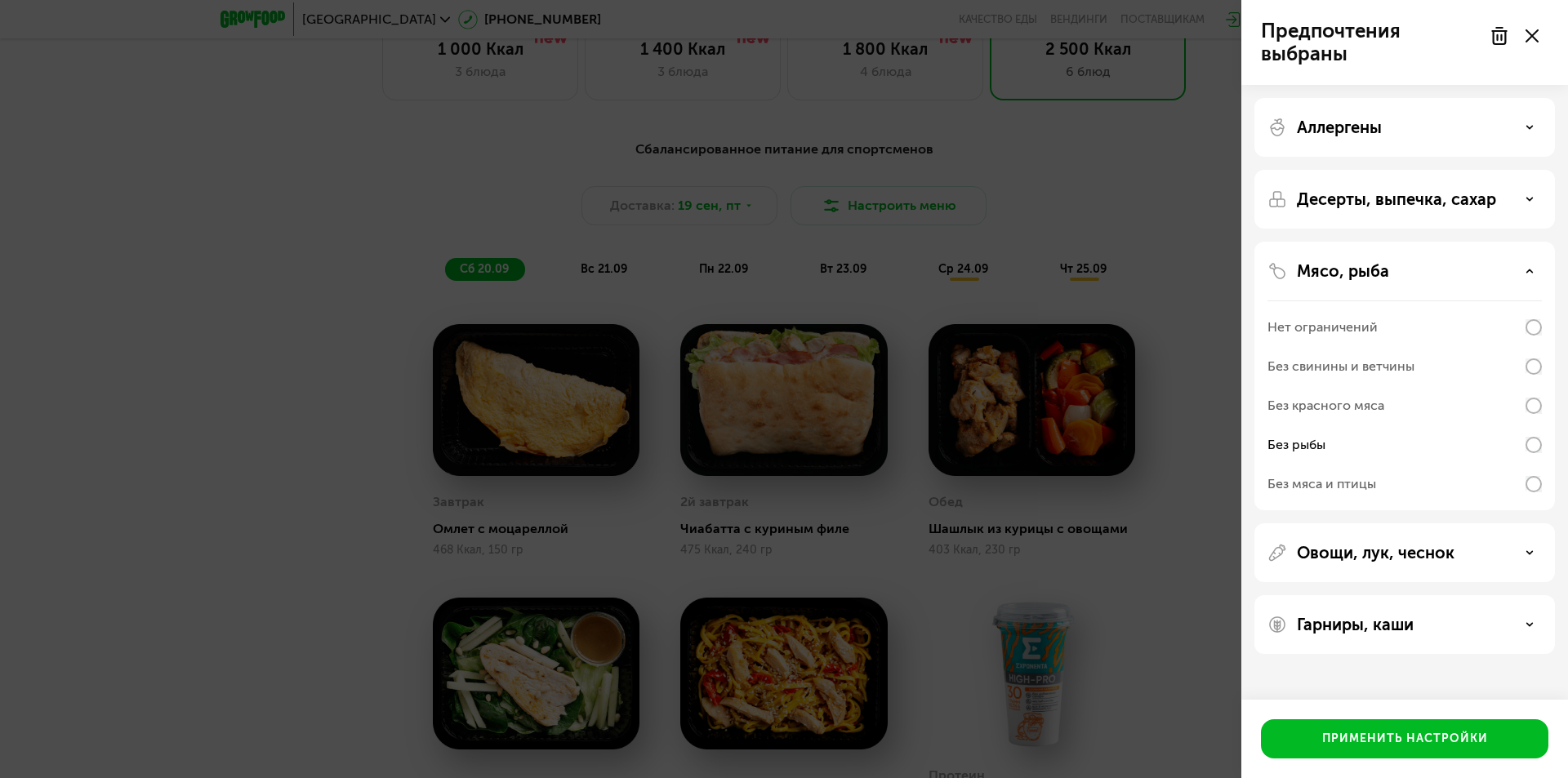
click at [1514, 445] on div "Без рыбы" at bounding box center [1404, 445] width 274 height 39
click at [1473, 436] on div "Без рыбы" at bounding box center [1404, 445] width 274 height 39
click at [1405, 326] on div "Нет ограничений" at bounding box center [1404, 327] width 274 height 39
click at [1377, 278] on p "Мясо, рыба" at bounding box center [1342, 271] width 92 height 20
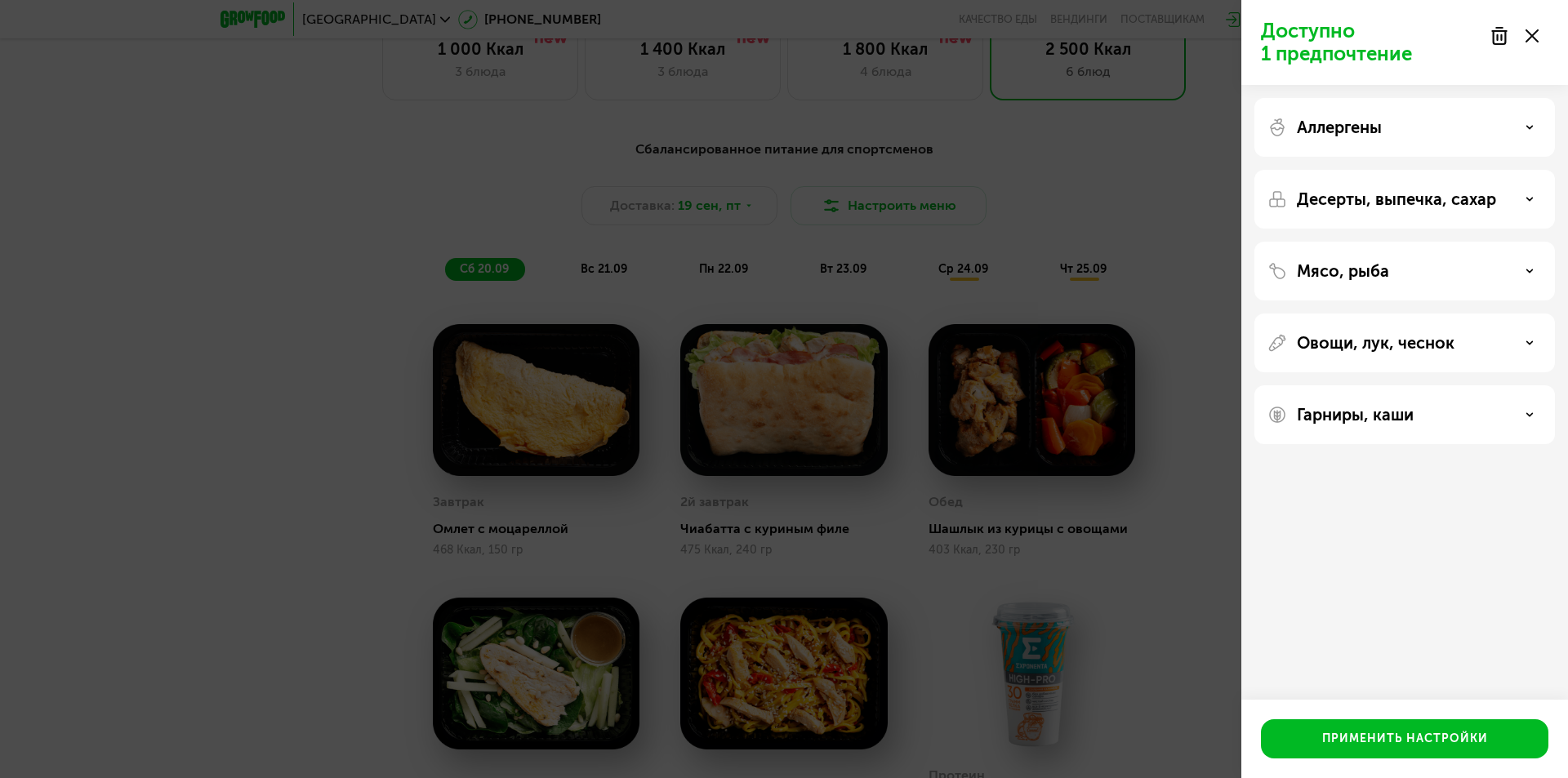
click at [1416, 347] on p "Овощи, лук, чеснок" at bounding box center [1375, 343] width 158 height 20
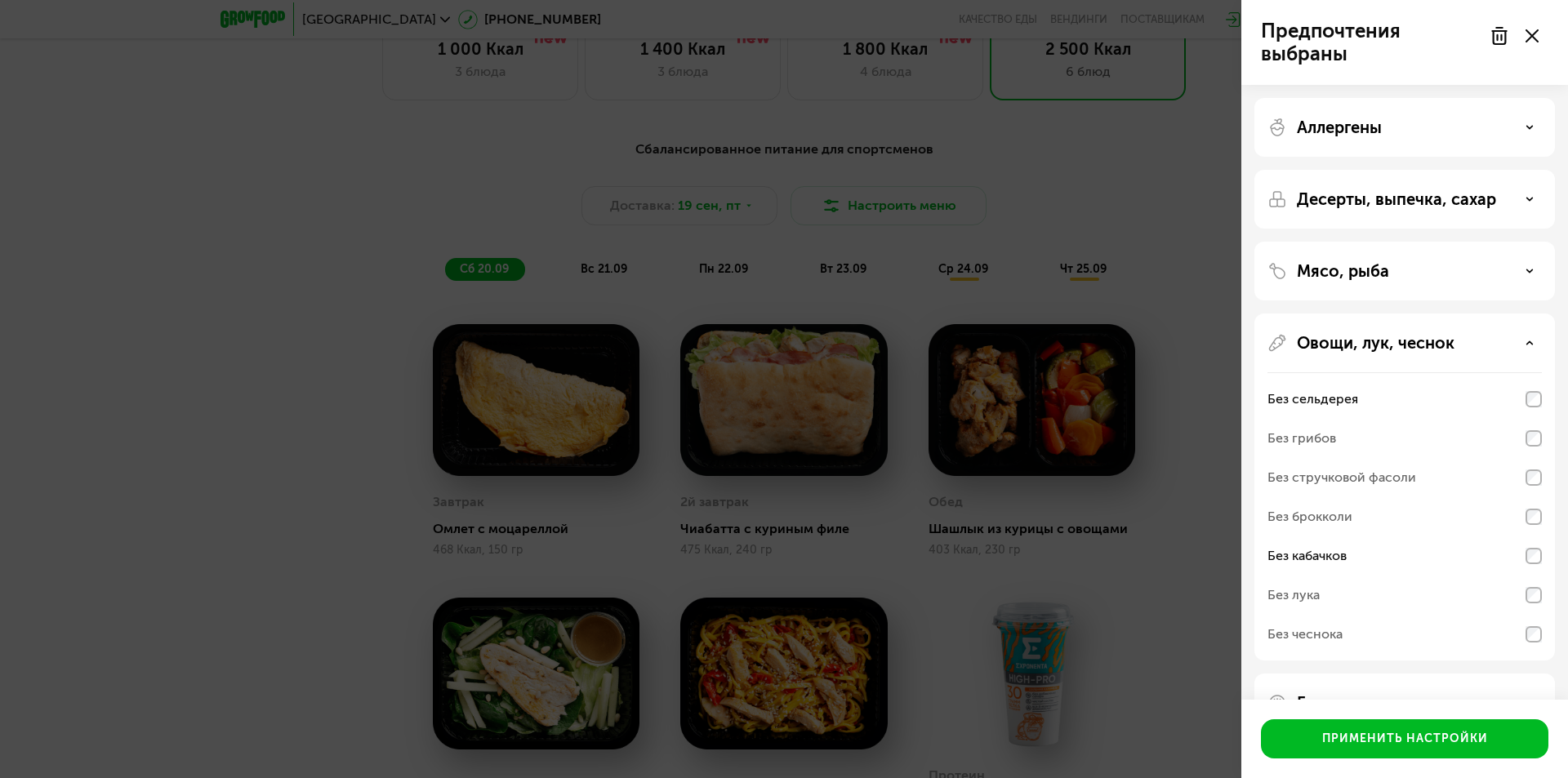
click at [1399, 336] on p "Овощи, лук, чеснок" at bounding box center [1375, 343] width 158 height 20
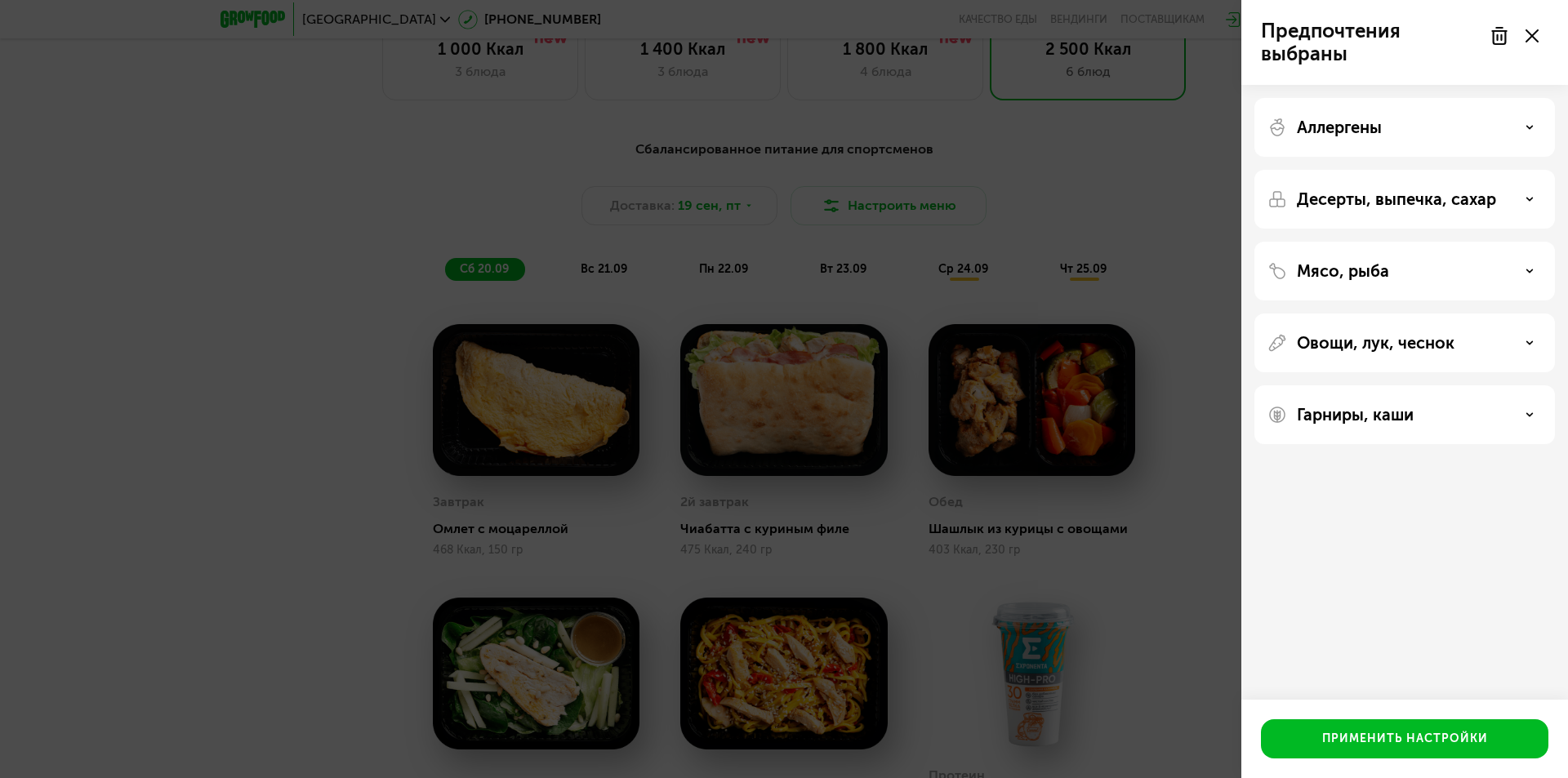
click at [1394, 414] on p "Гарниры, каши" at bounding box center [1355, 415] width 117 height 20
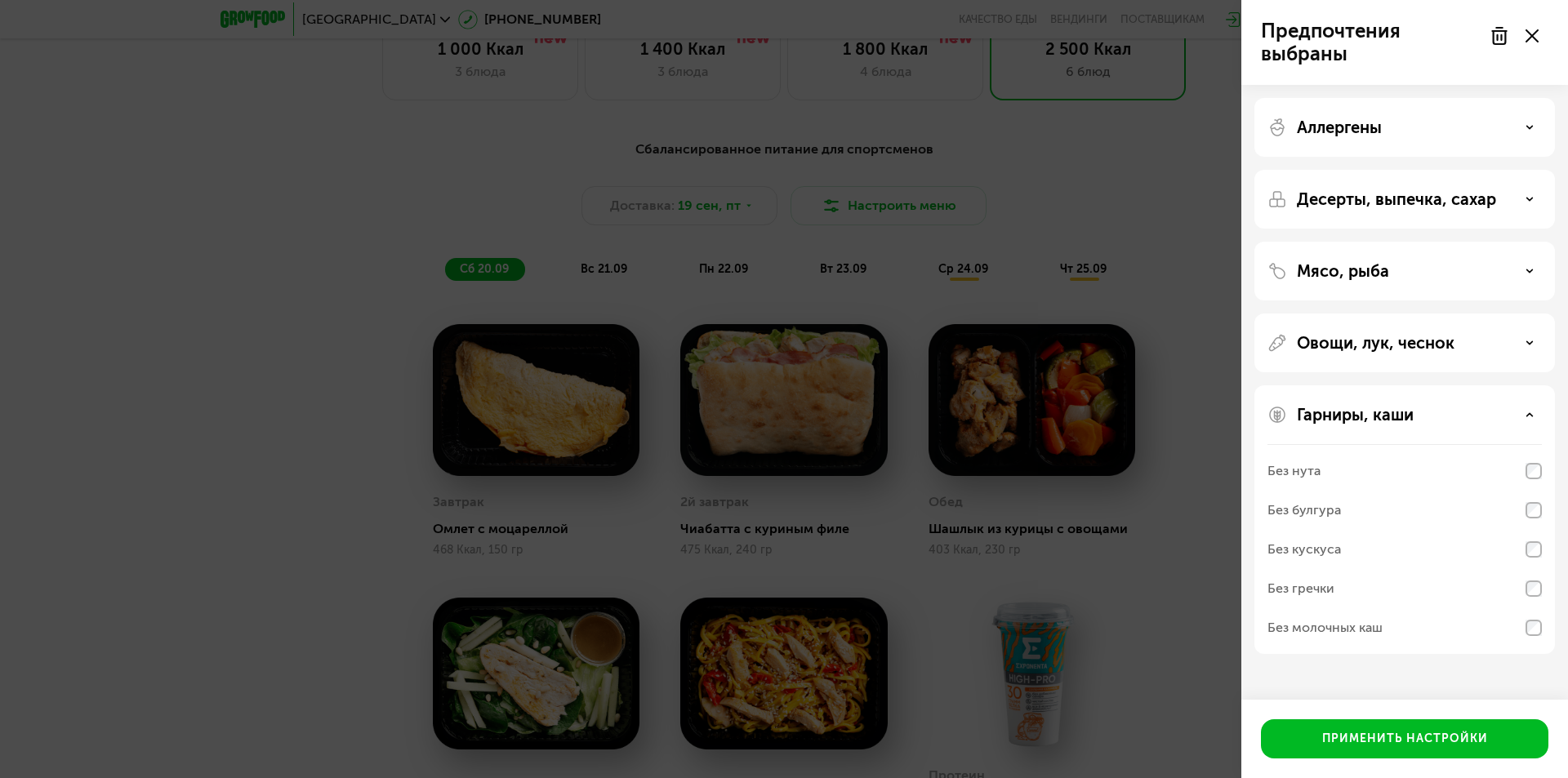
click at [1399, 412] on p "Гарниры, каши" at bounding box center [1355, 415] width 117 height 20
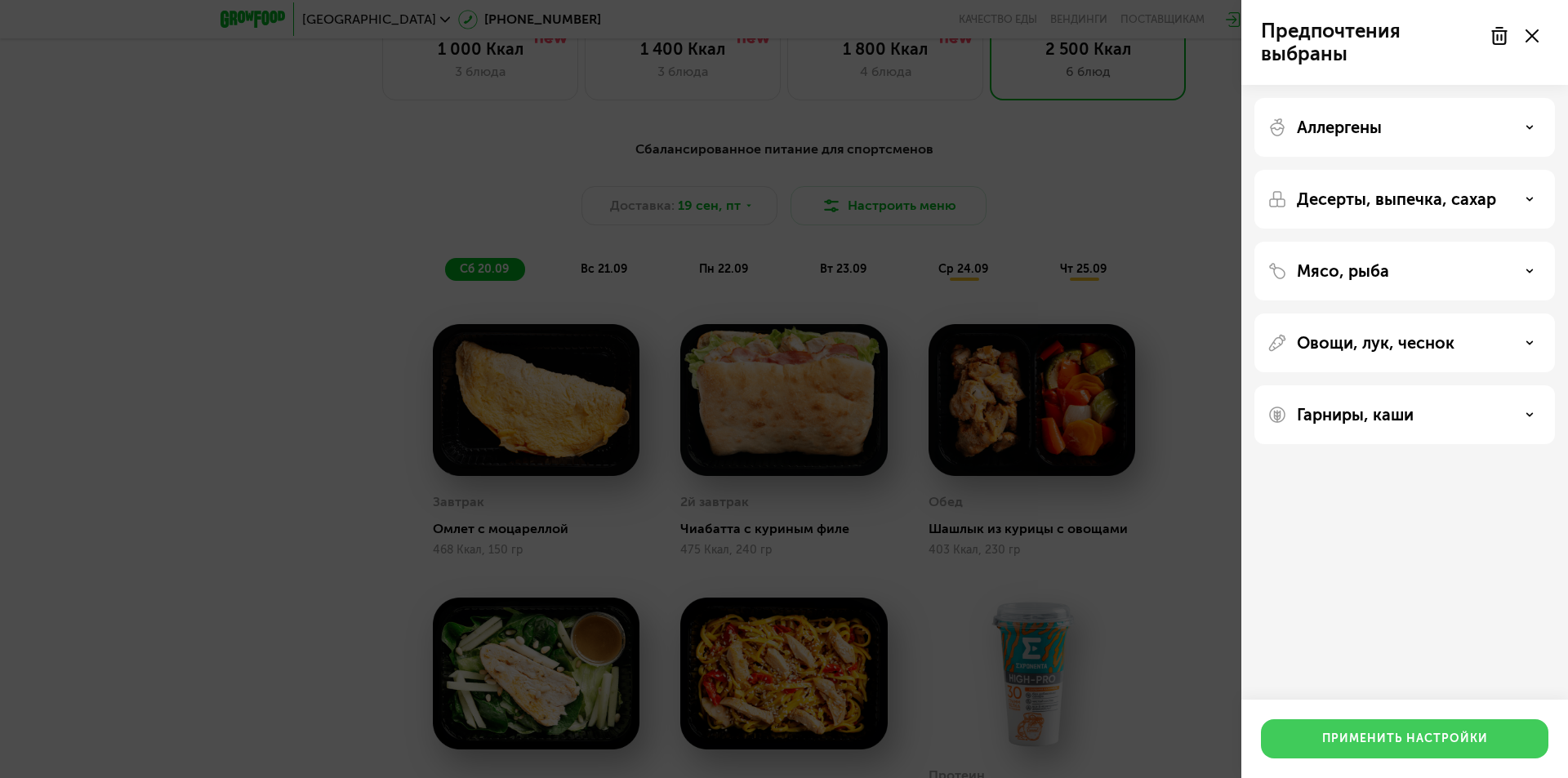
click at [1396, 736] on div "Применить настройки" at bounding box center [1405, 739] width 166 height 16
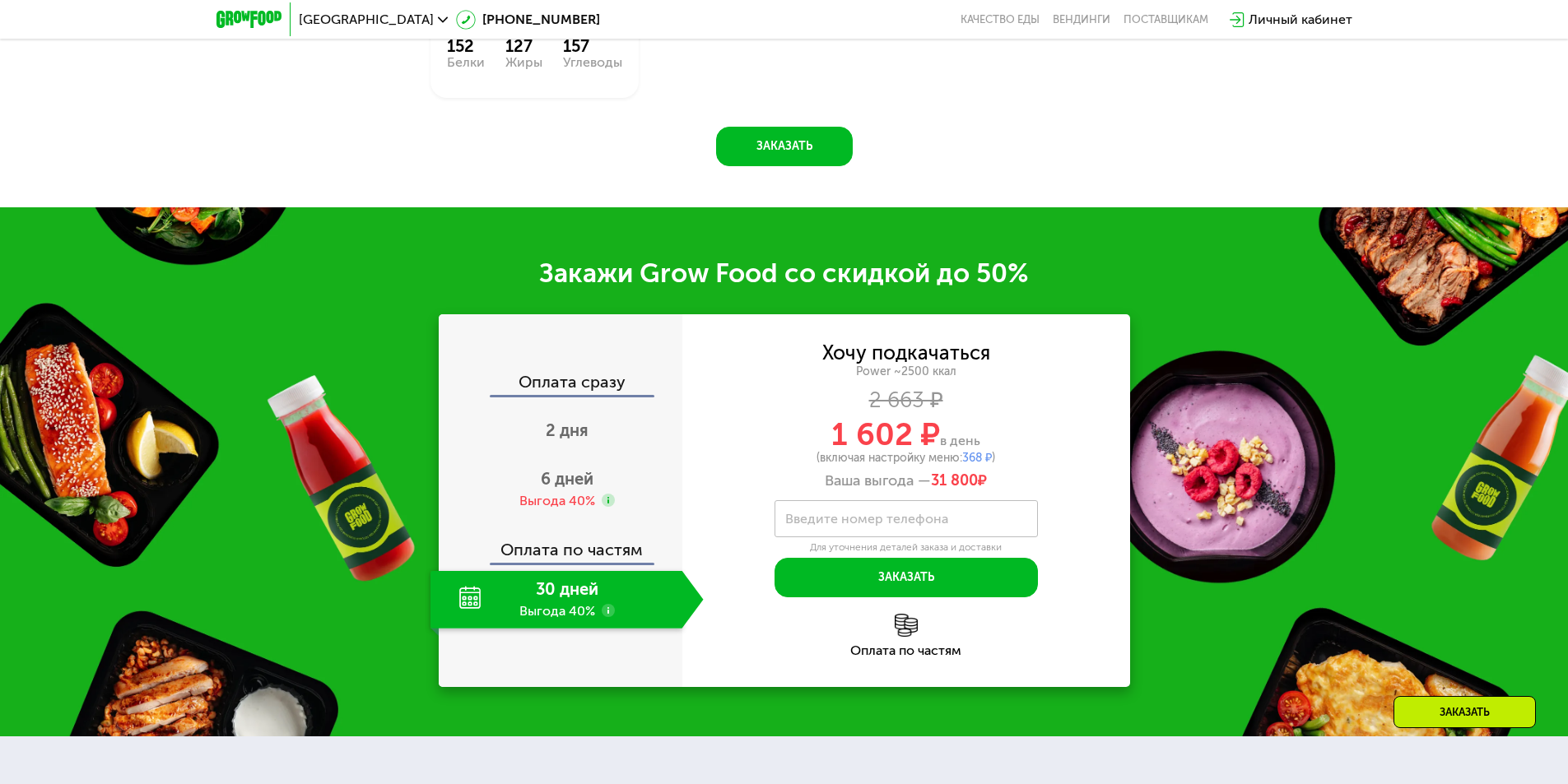
scroll to position [2427, 0]
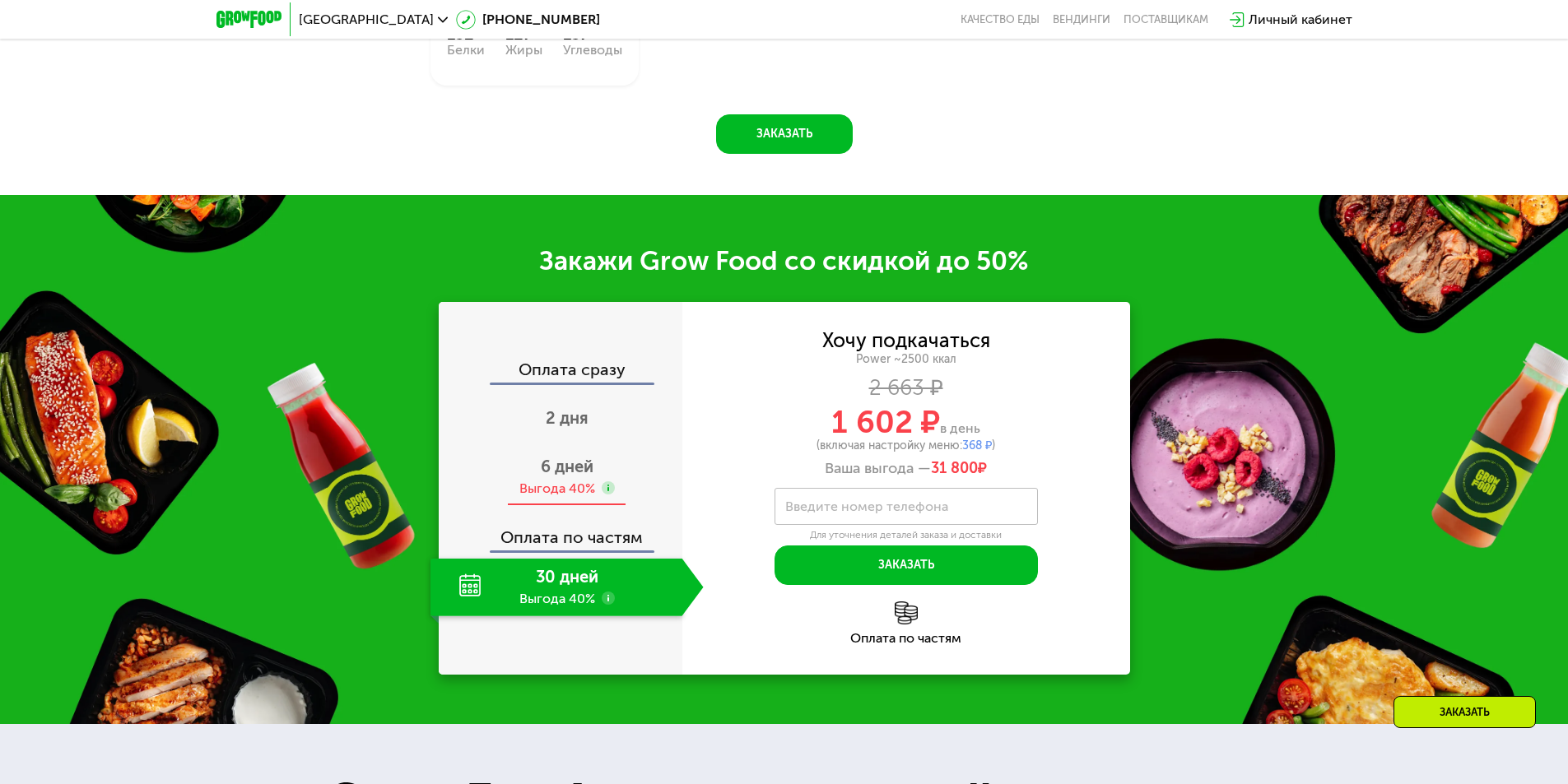
click at [575, 473] on span "6 дней" at bounding box center [567, 466] width 52 height 20
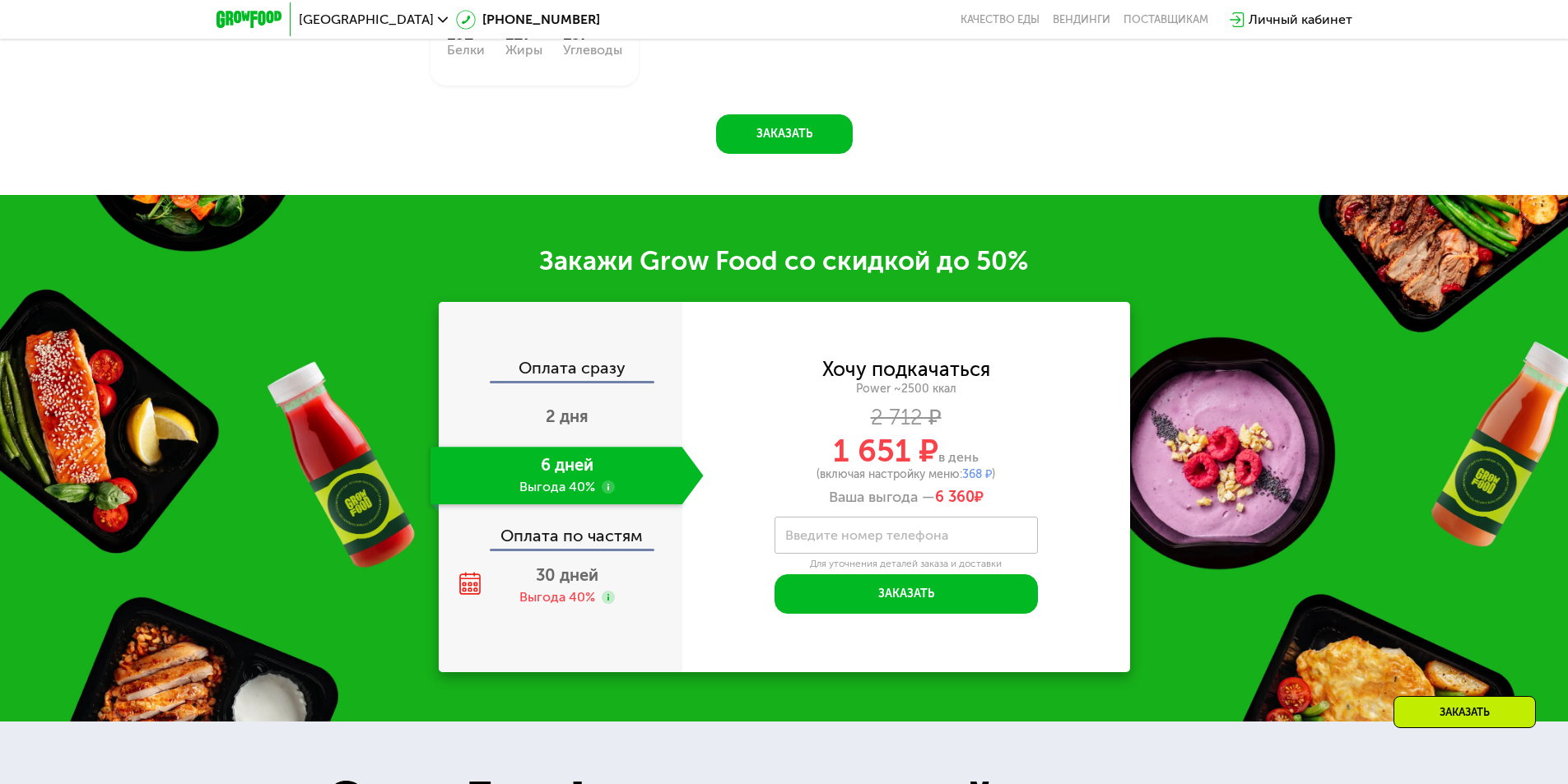
click at [586, 549] on div "Оплата по частям" at bounding box center [560, 530] width 242 height 38
click at [581, 578] on span "30 дней" at bounding box center [567, 576] width 62 height 20
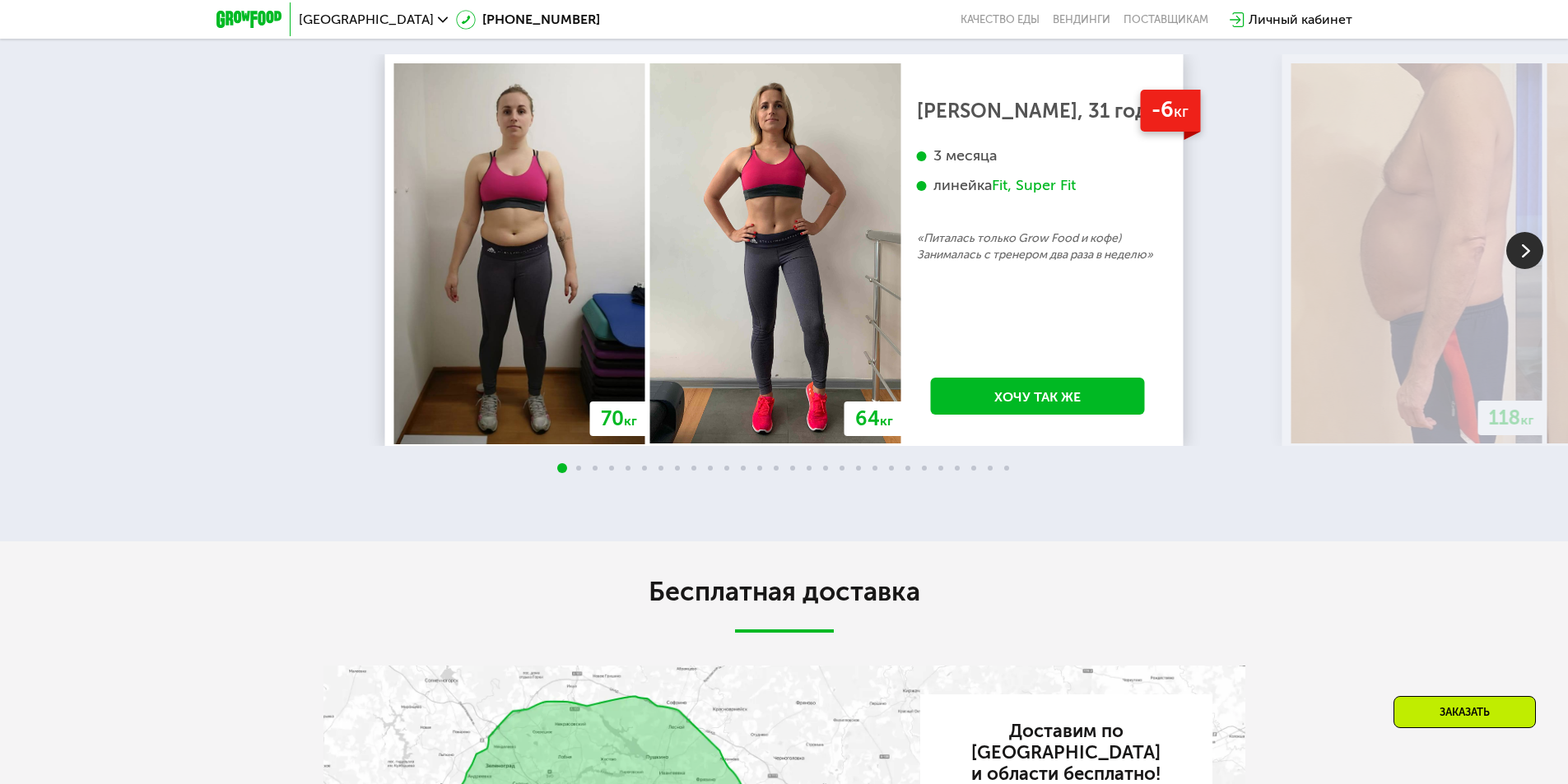
scroll to position [3865, 0]
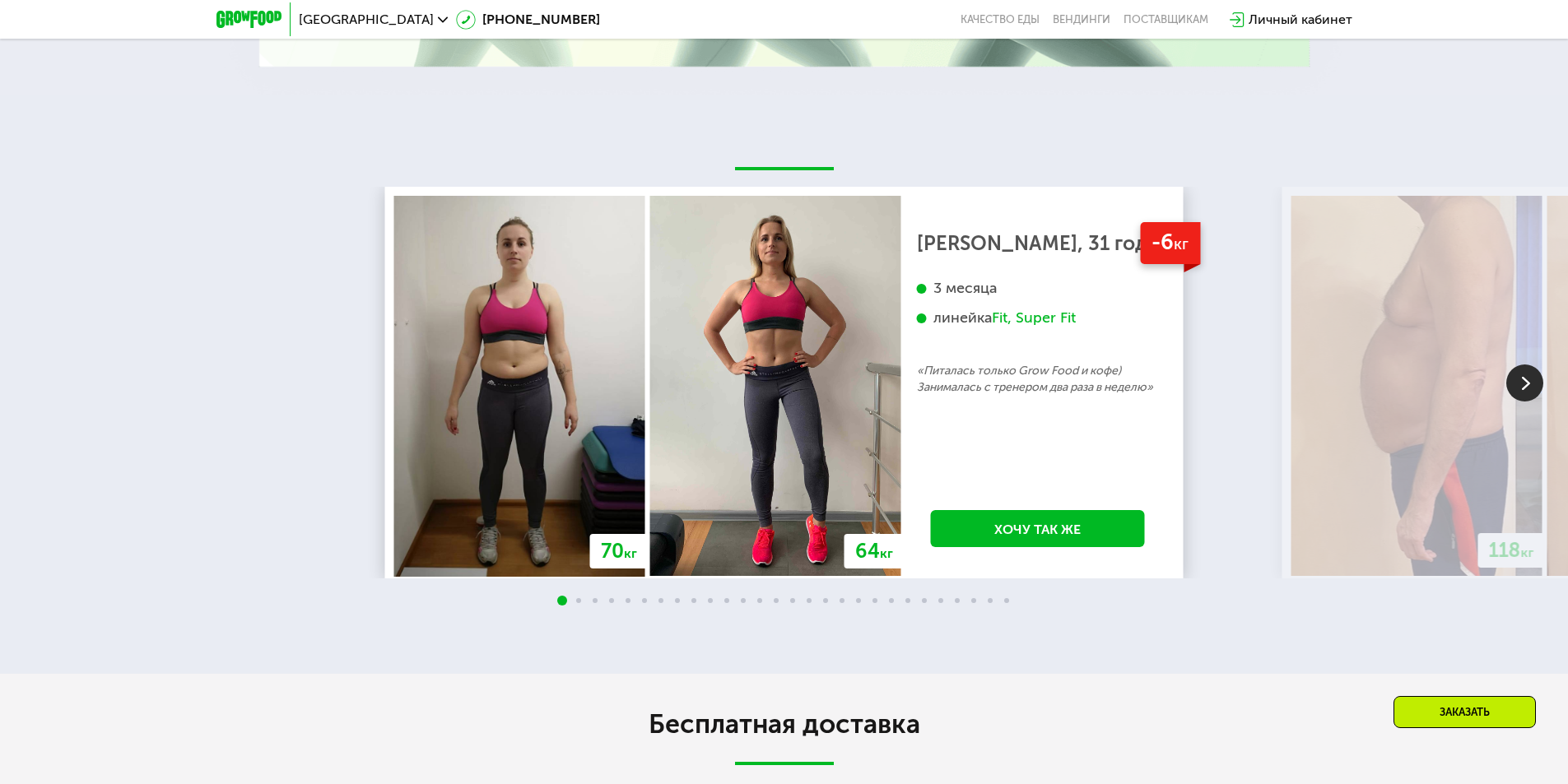
click at [1526, 394] on img at bounding box center [1525, 383] width 37 height 37
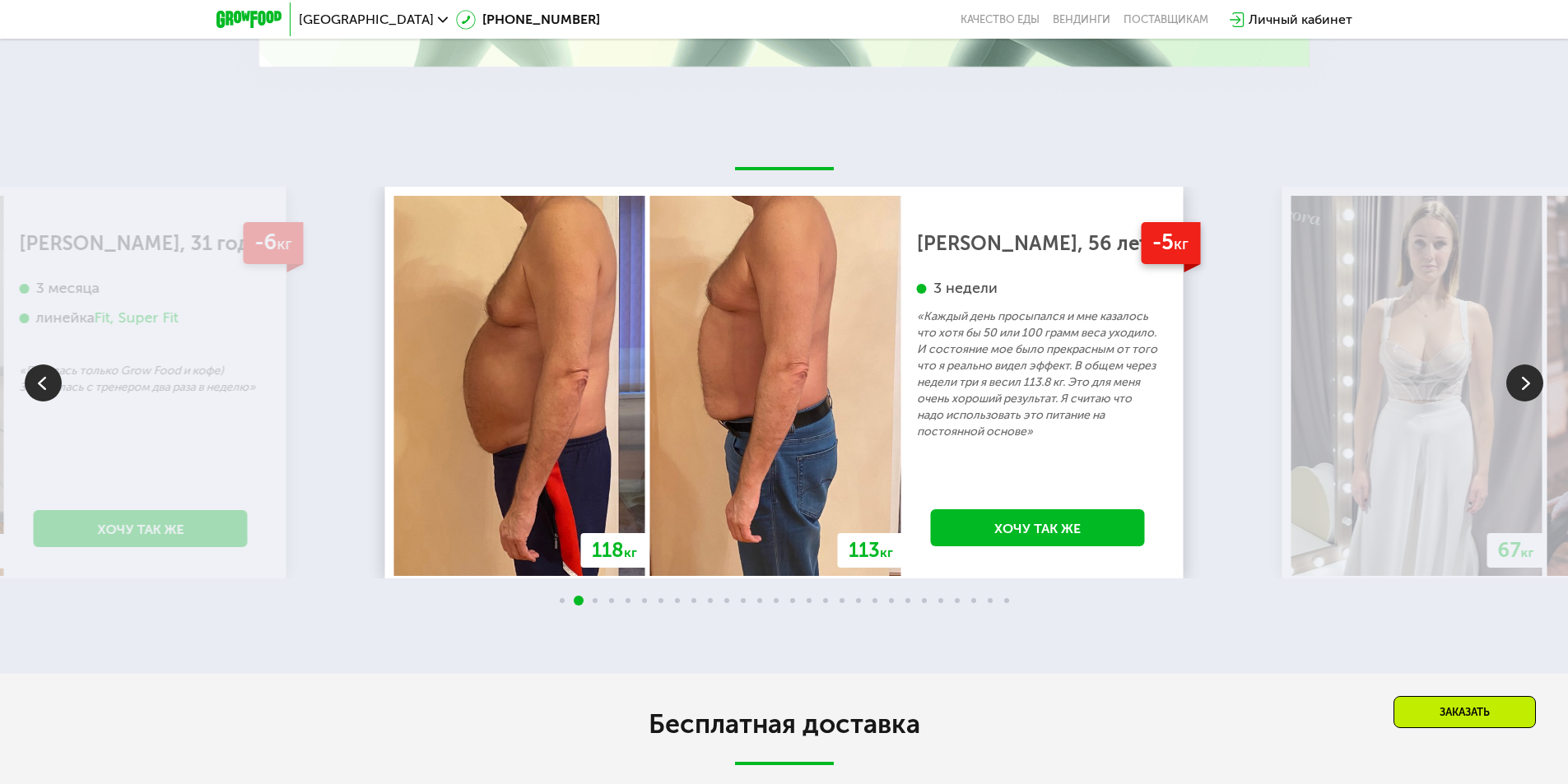
click at [1535, 386] on img at bounding box center [1525, 383] width 37 height 37
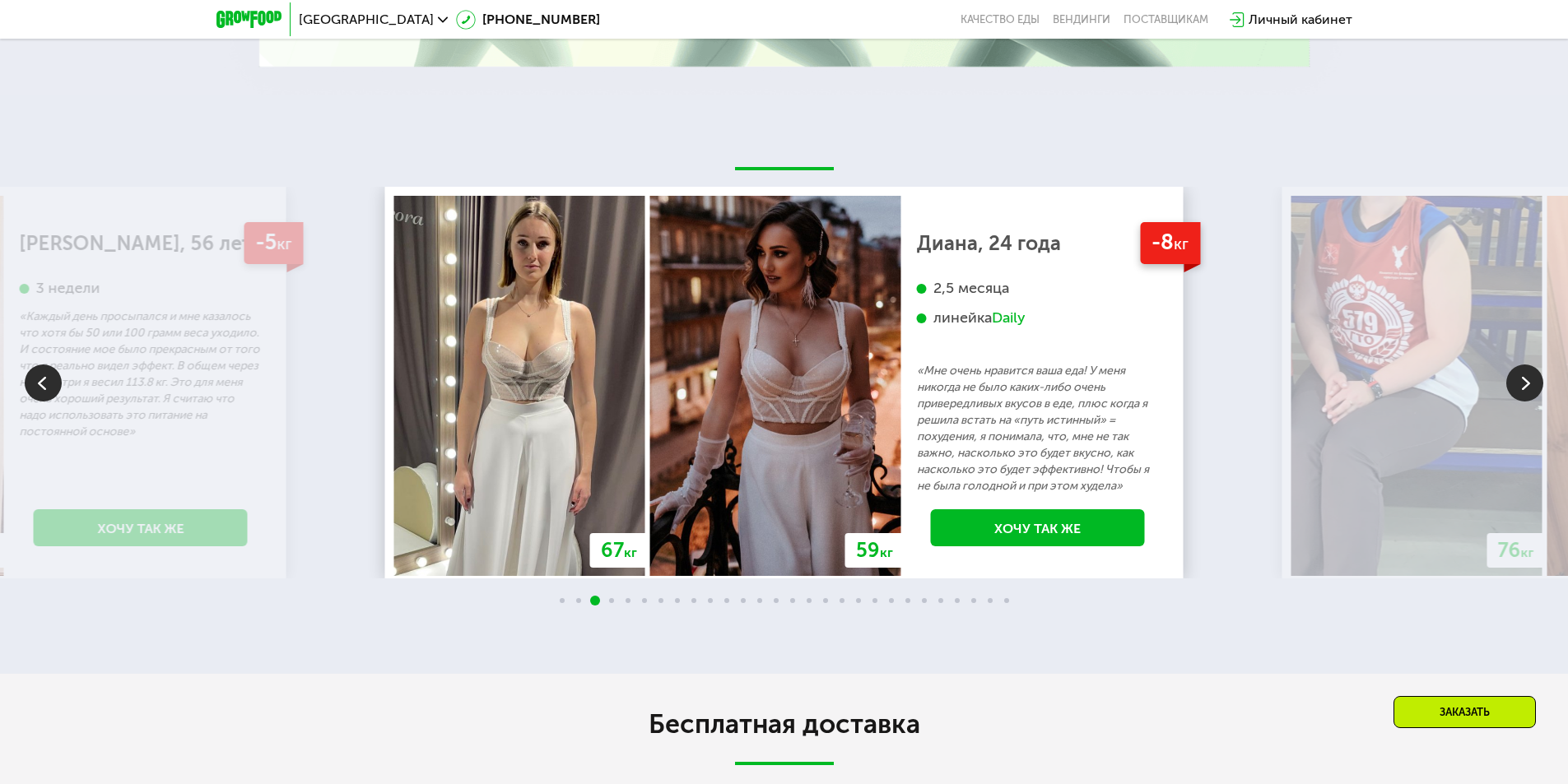
click at [1535, 386] on img at bounding box center [1525, 383] width 37 height 37
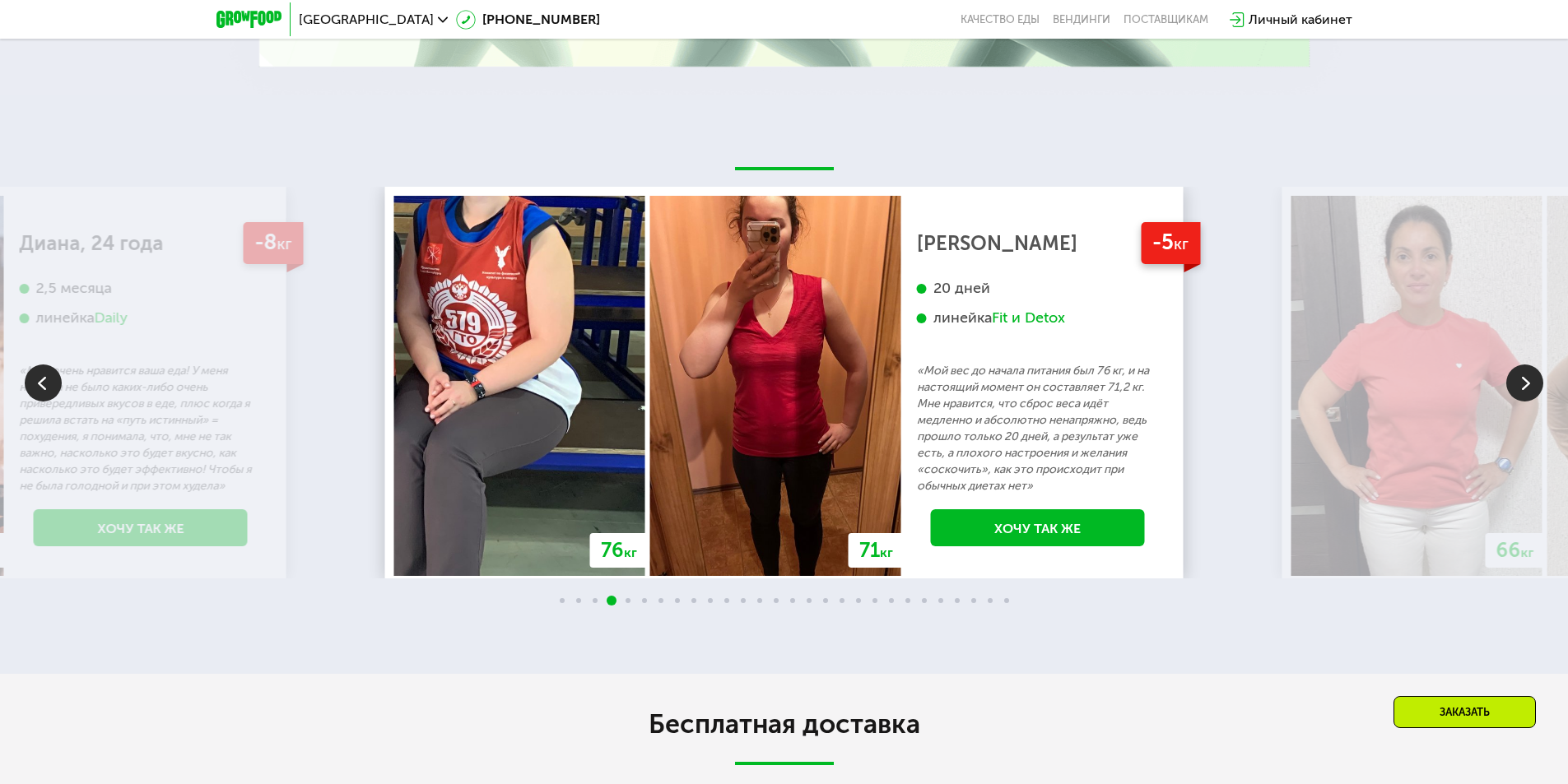
click at [1535, 386] on img at bounding box center [1525, 383] width 37 height 37
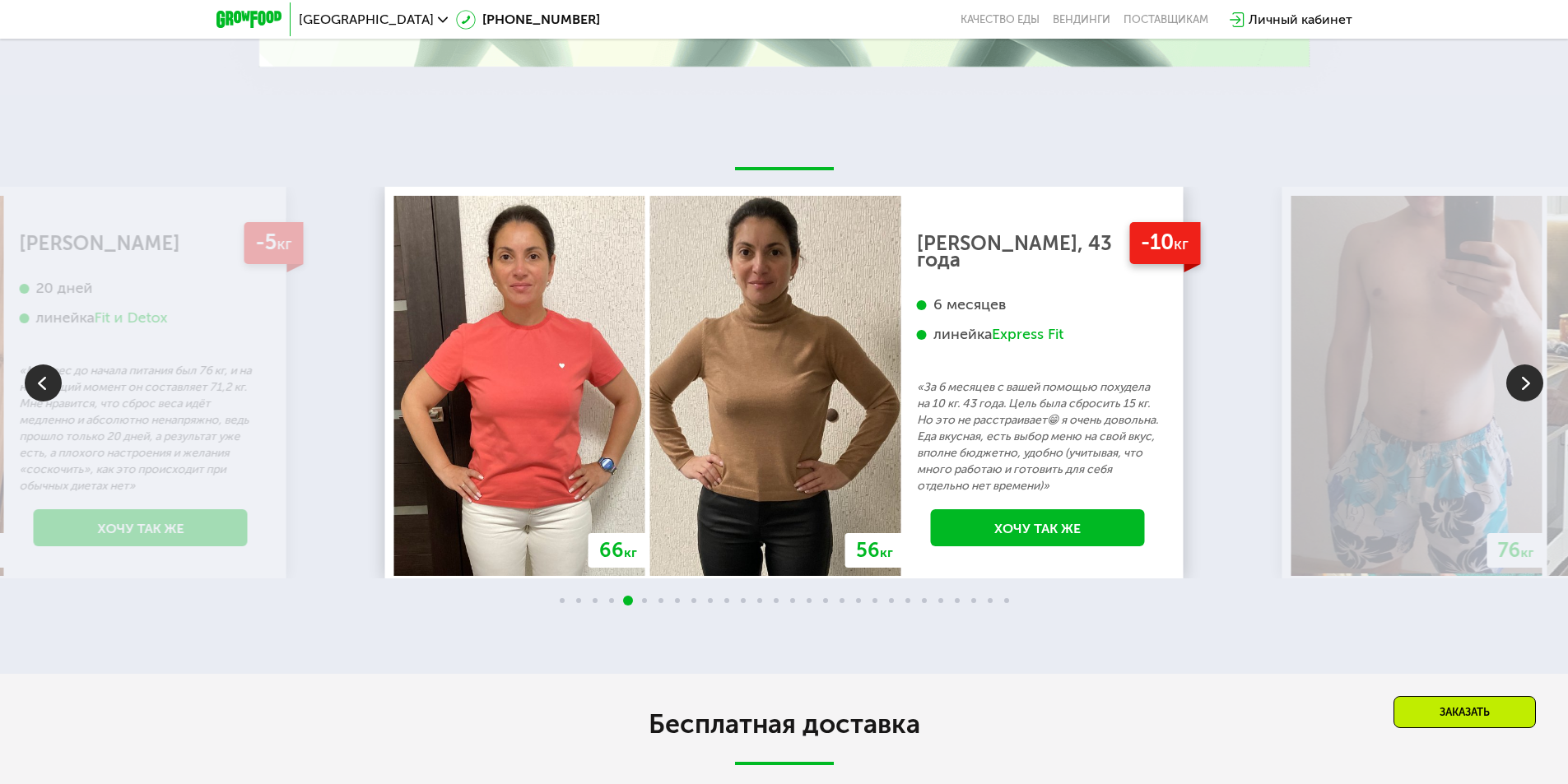
click at [1535, 386] on img at bounding box center [1525, 383] width 37 height 37
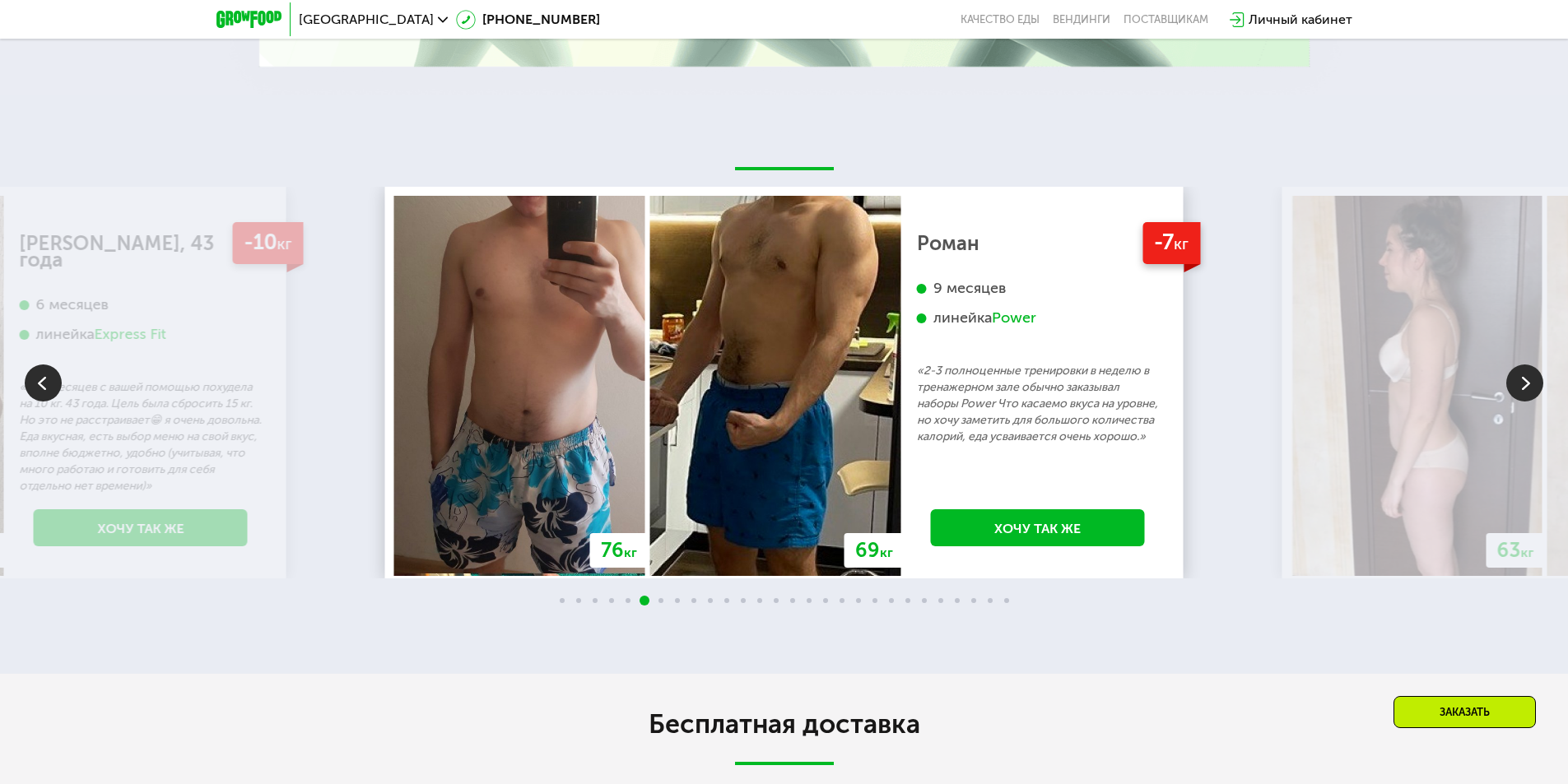
click at [1535, 386] on img at bounding box center [1525, 383] width 37 height 37
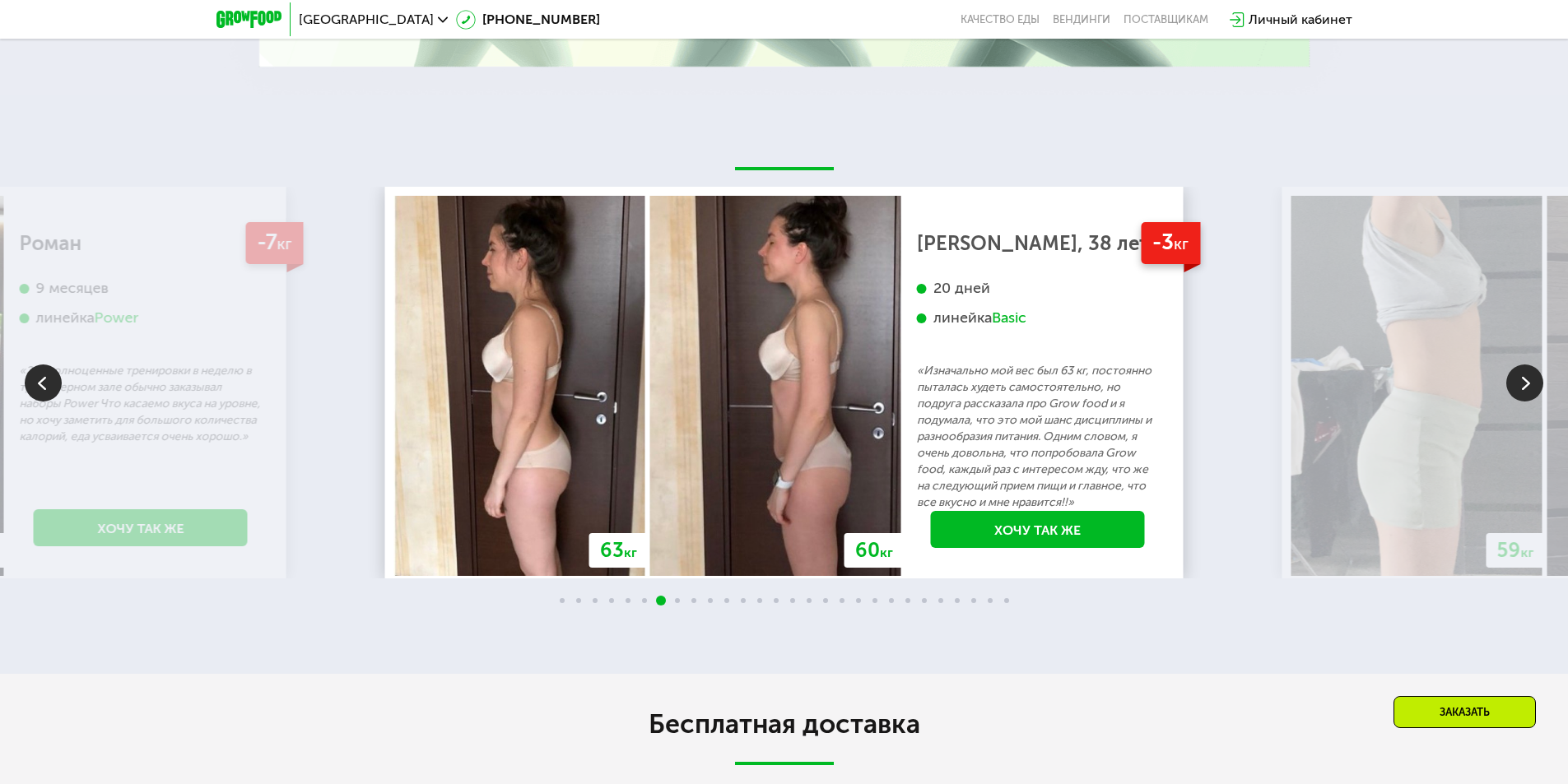
click at [1535, 386] on img at bounding box center [1525, 383] width 37 height 37
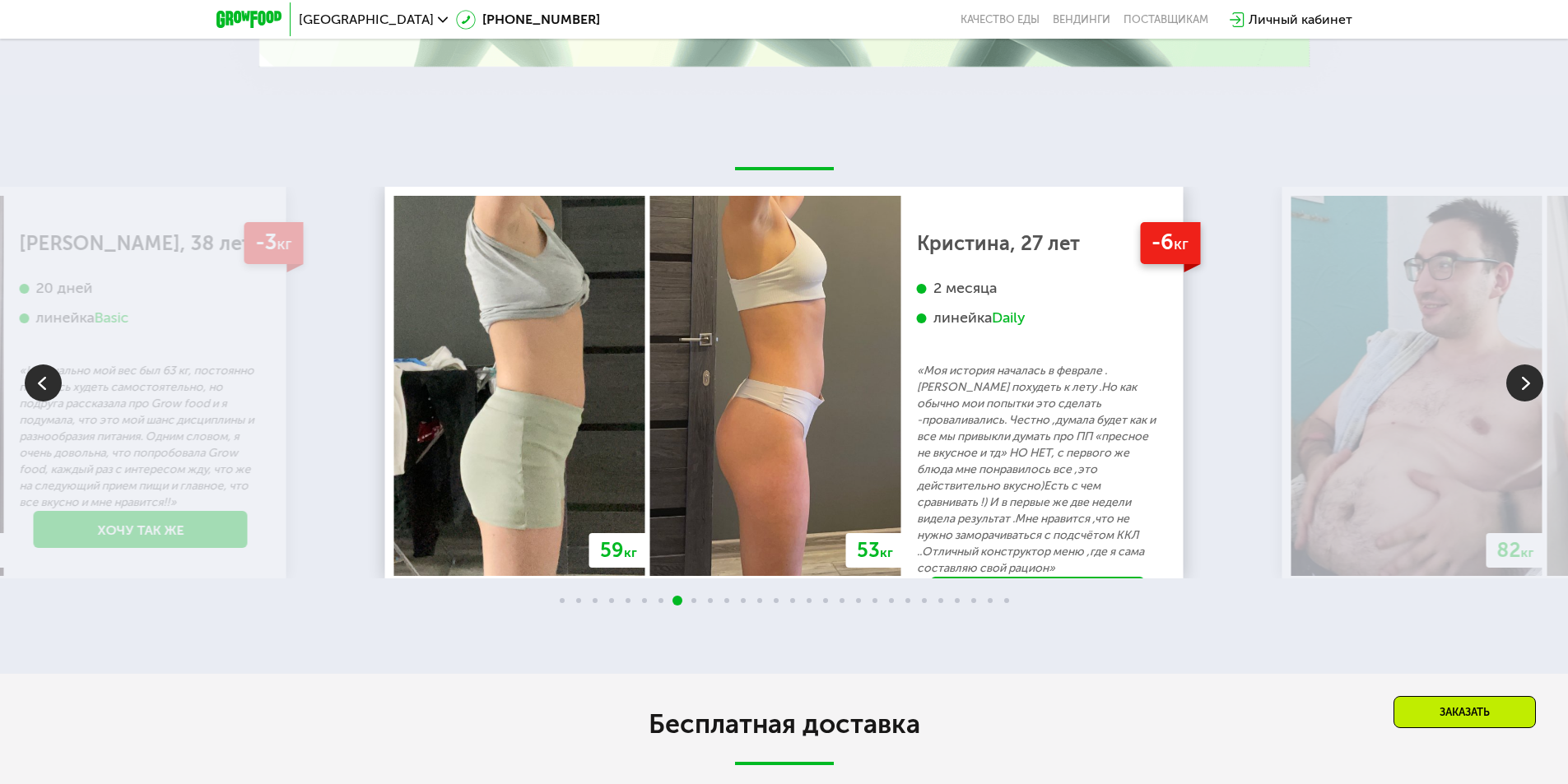
click at [1535, 386] on img at bounding box center [1525, 383] width 37 height 37
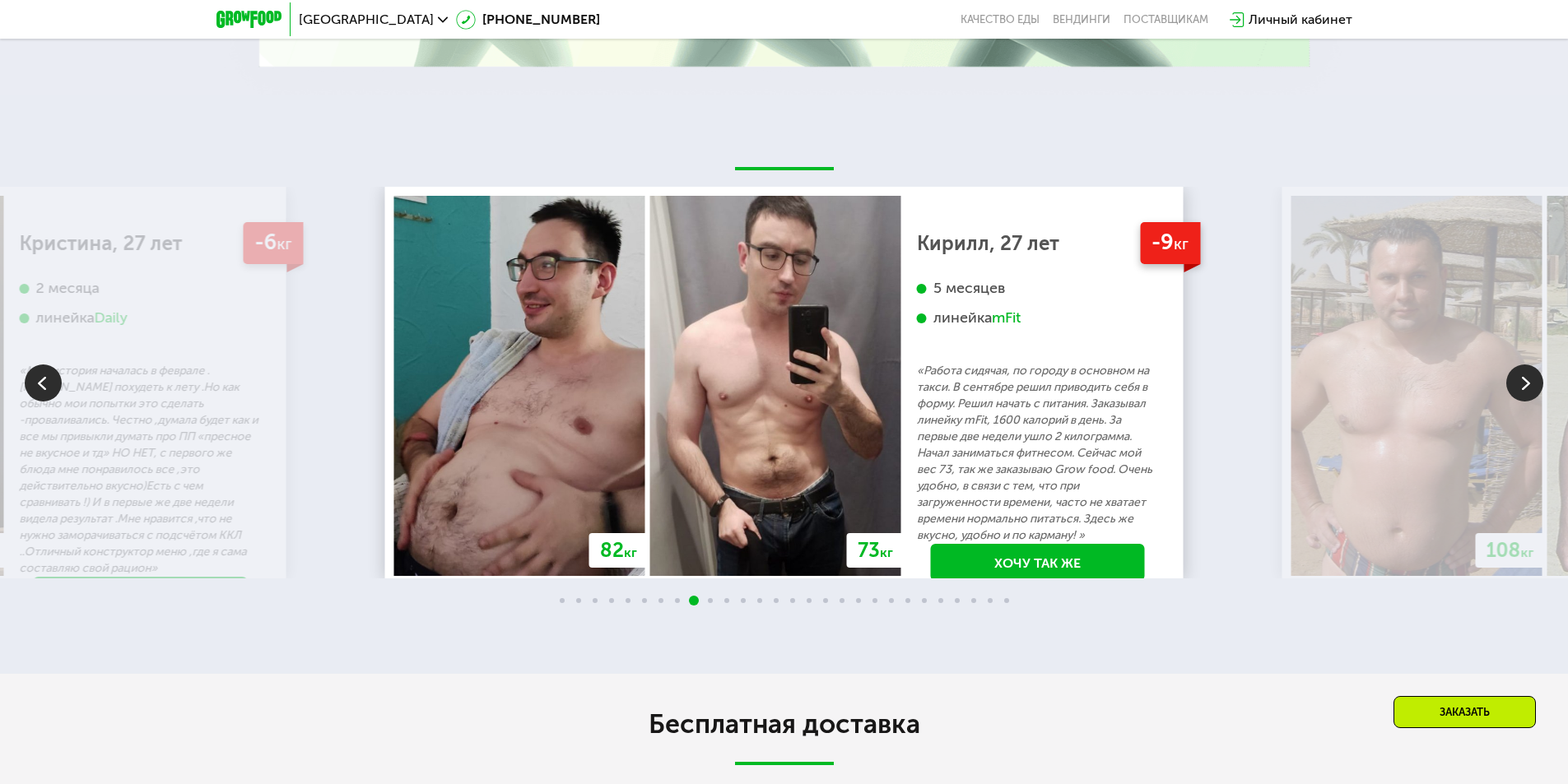
click at [1535, 386] on img at bounding box center [1525, 383] width 37 height 37
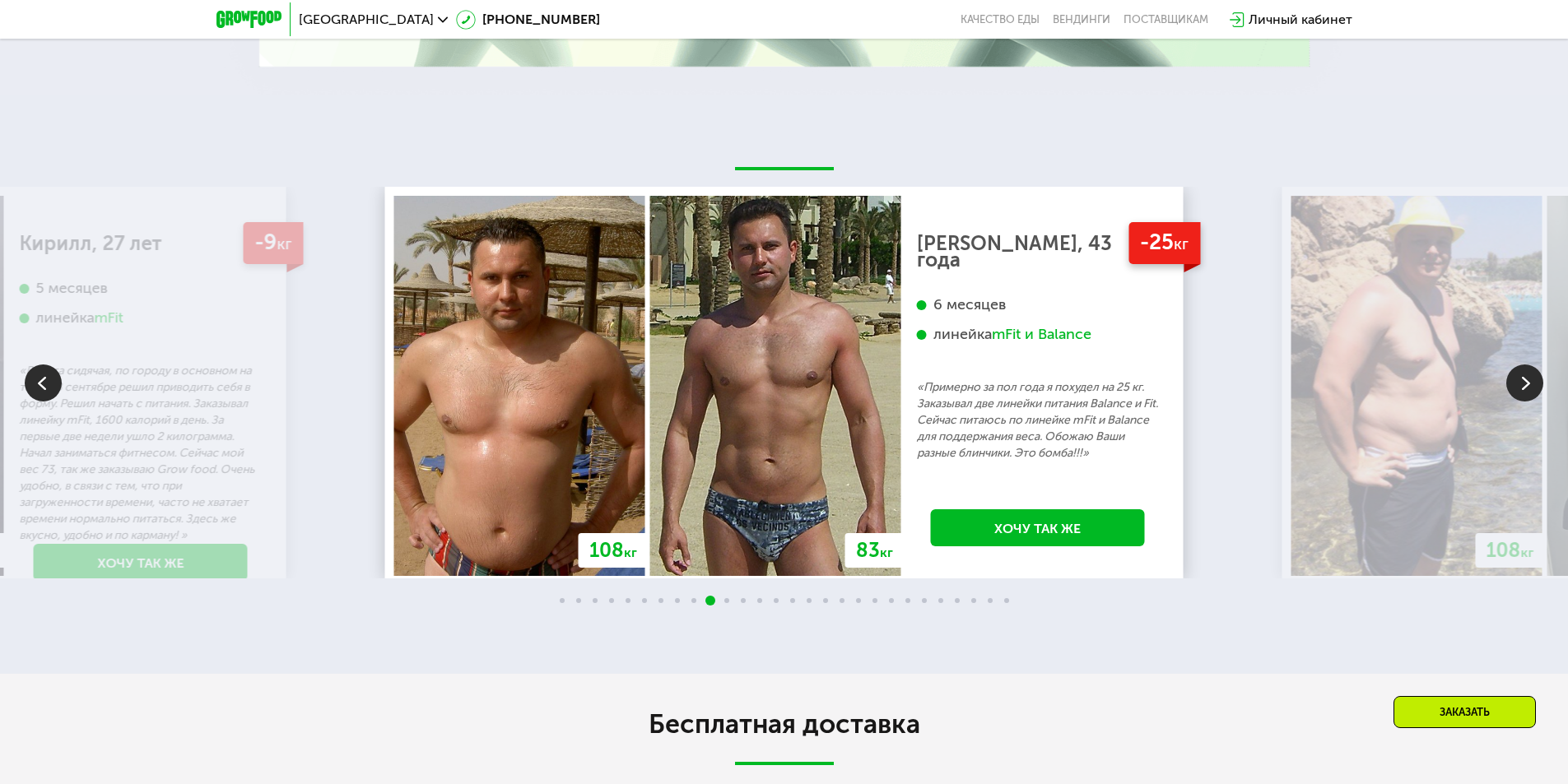
click at [1535, 386] on img at bounding box center [1525, 383] width 37 height 37
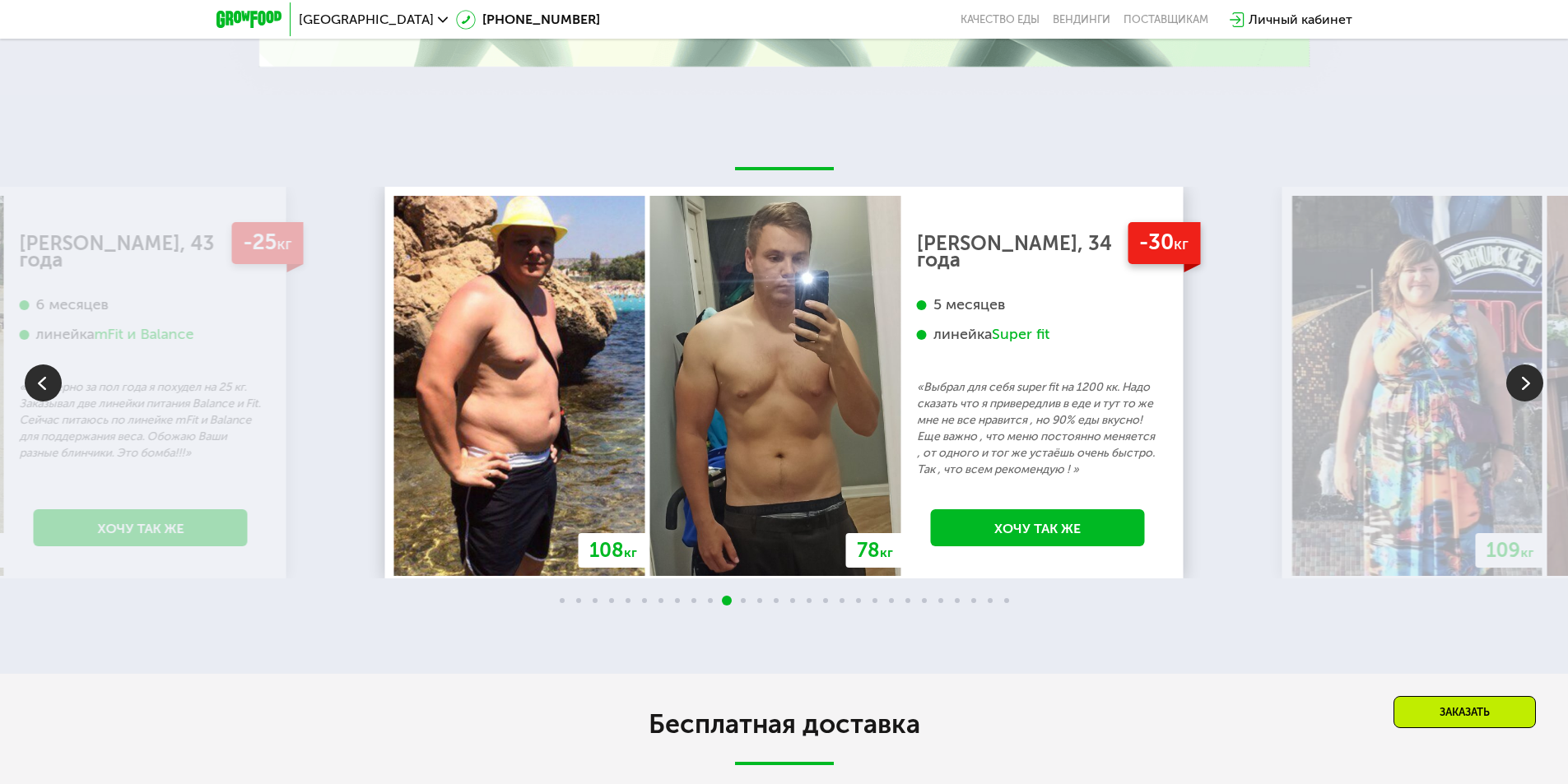
click at [1535, 386] on img at bounding box center [1525, 383] width 37 height 37
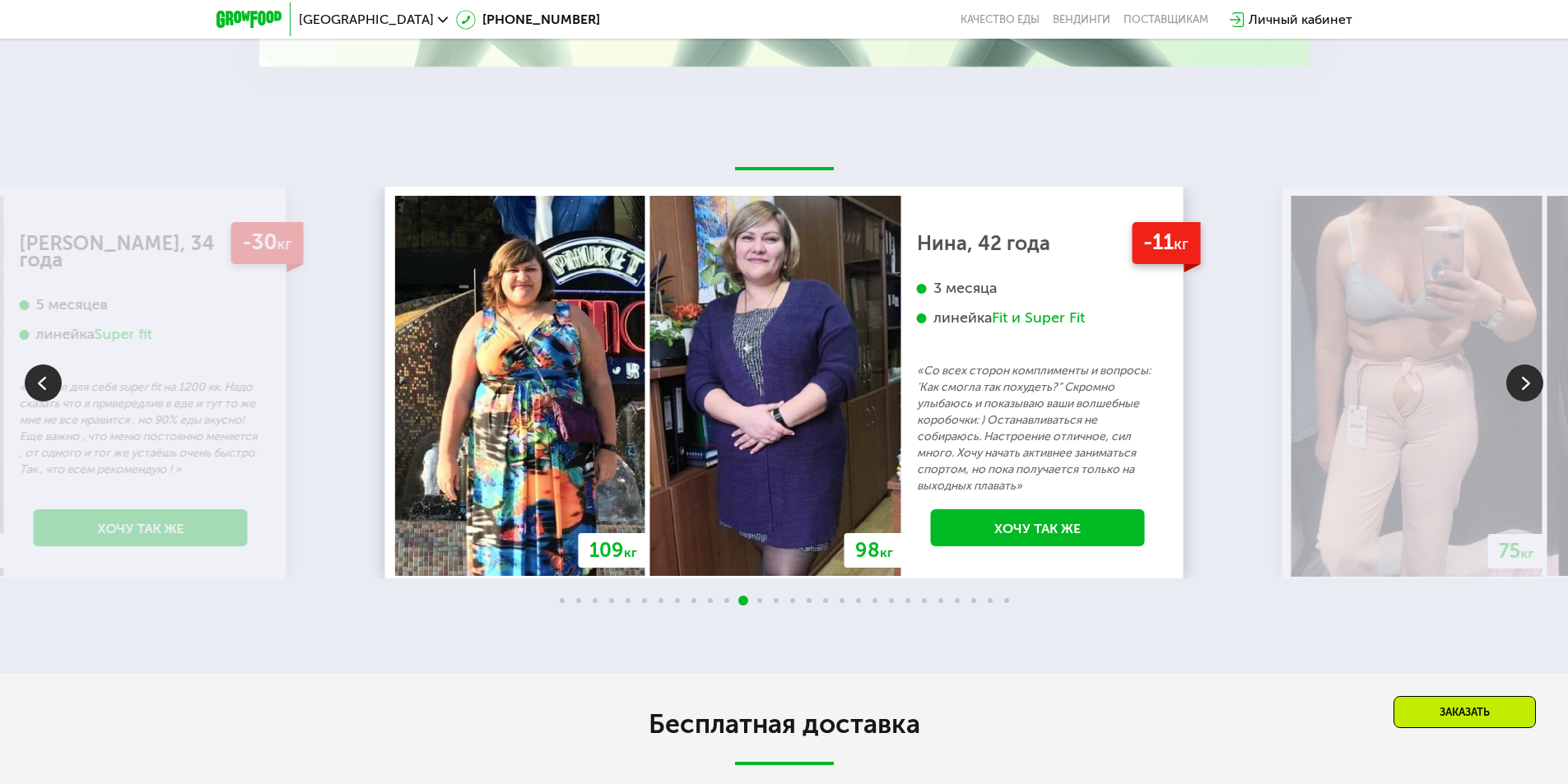
click at [1535, 386] on img at bounding box center [1525, 383] width 37 height 37
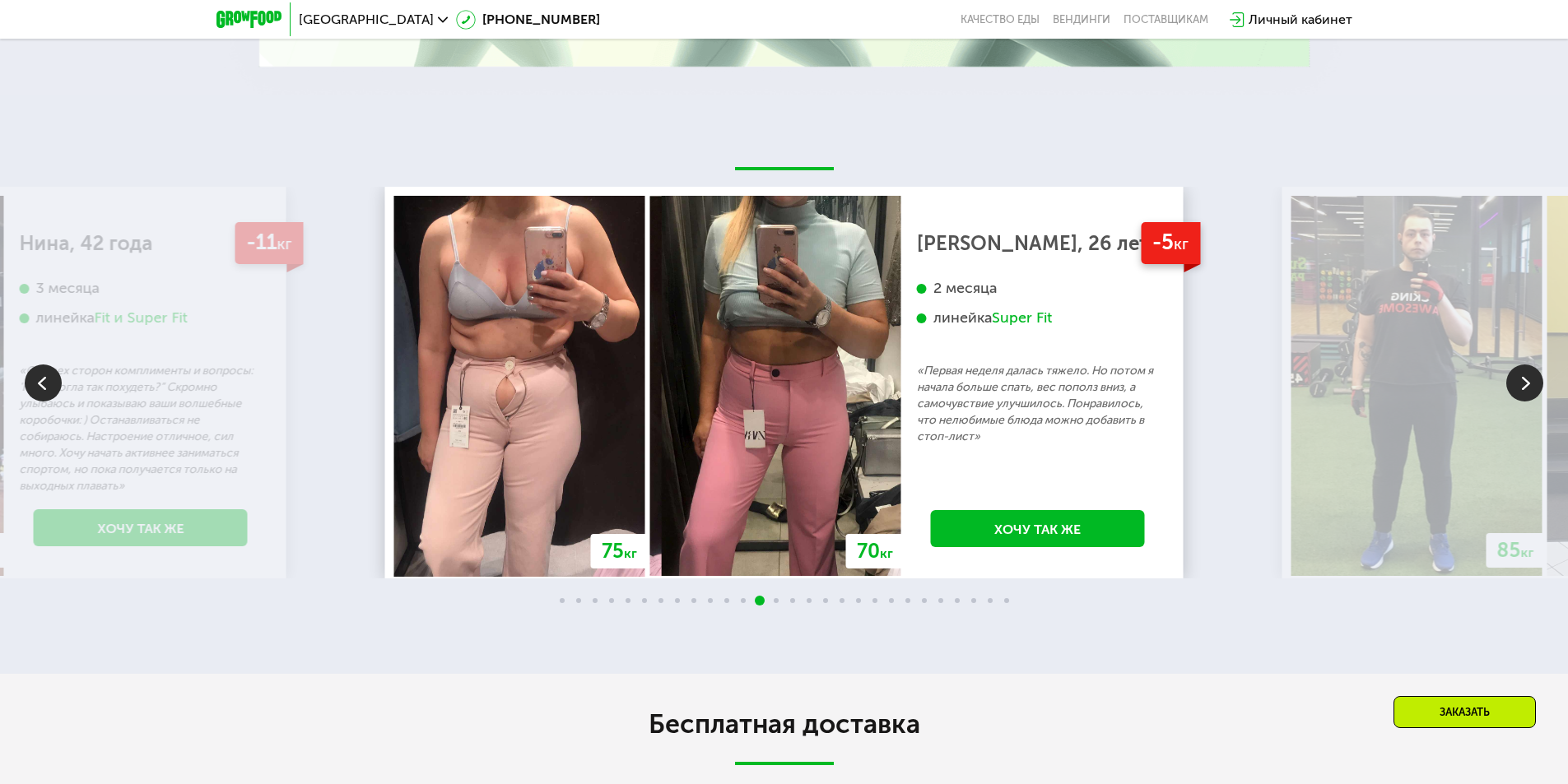
click at [1535, 386] on img at bounding box center [1525, 383] width 37 height 37
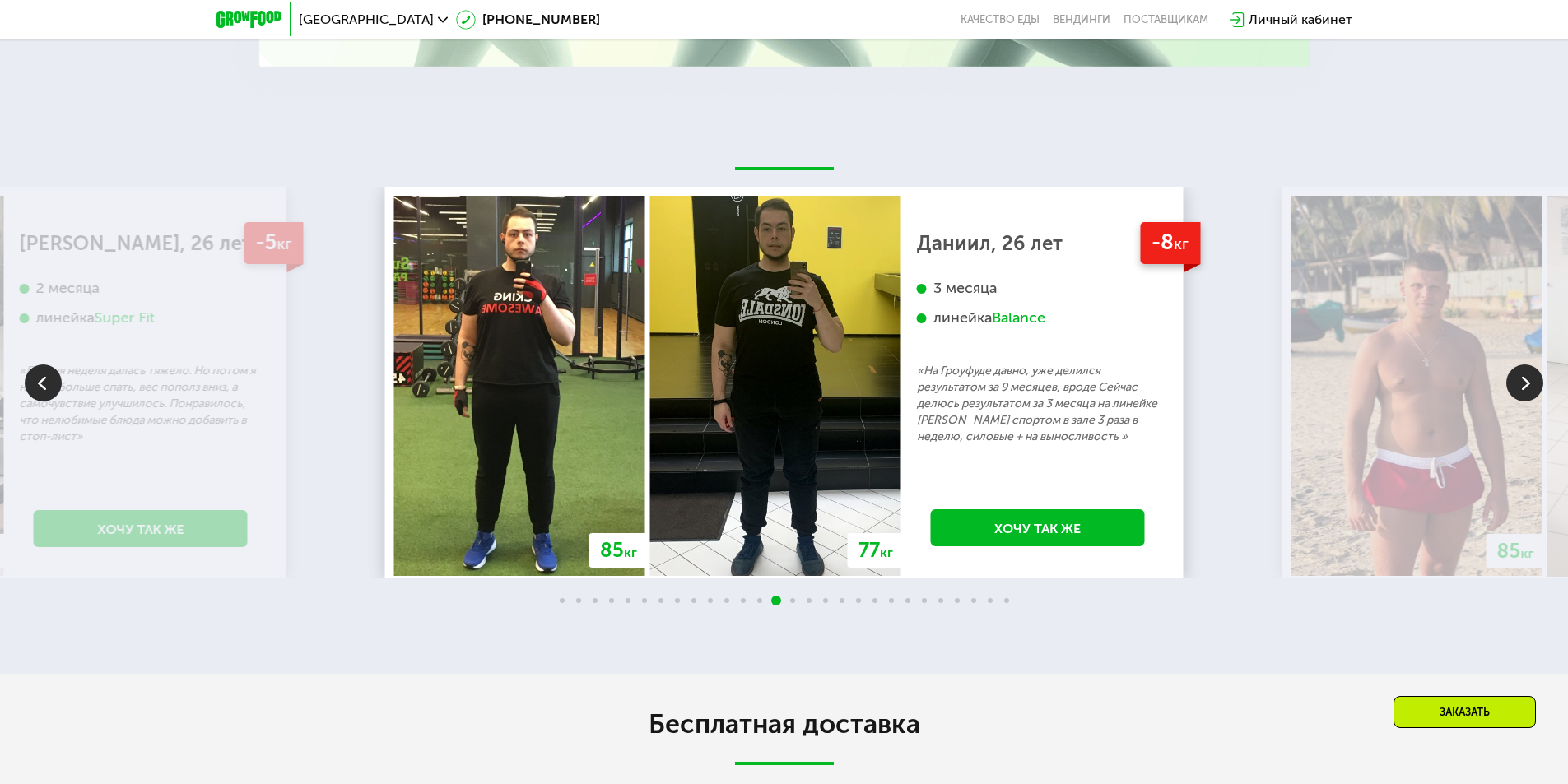
click at [60, 396] on img at bounding box center [43, 383] width 37 height 37
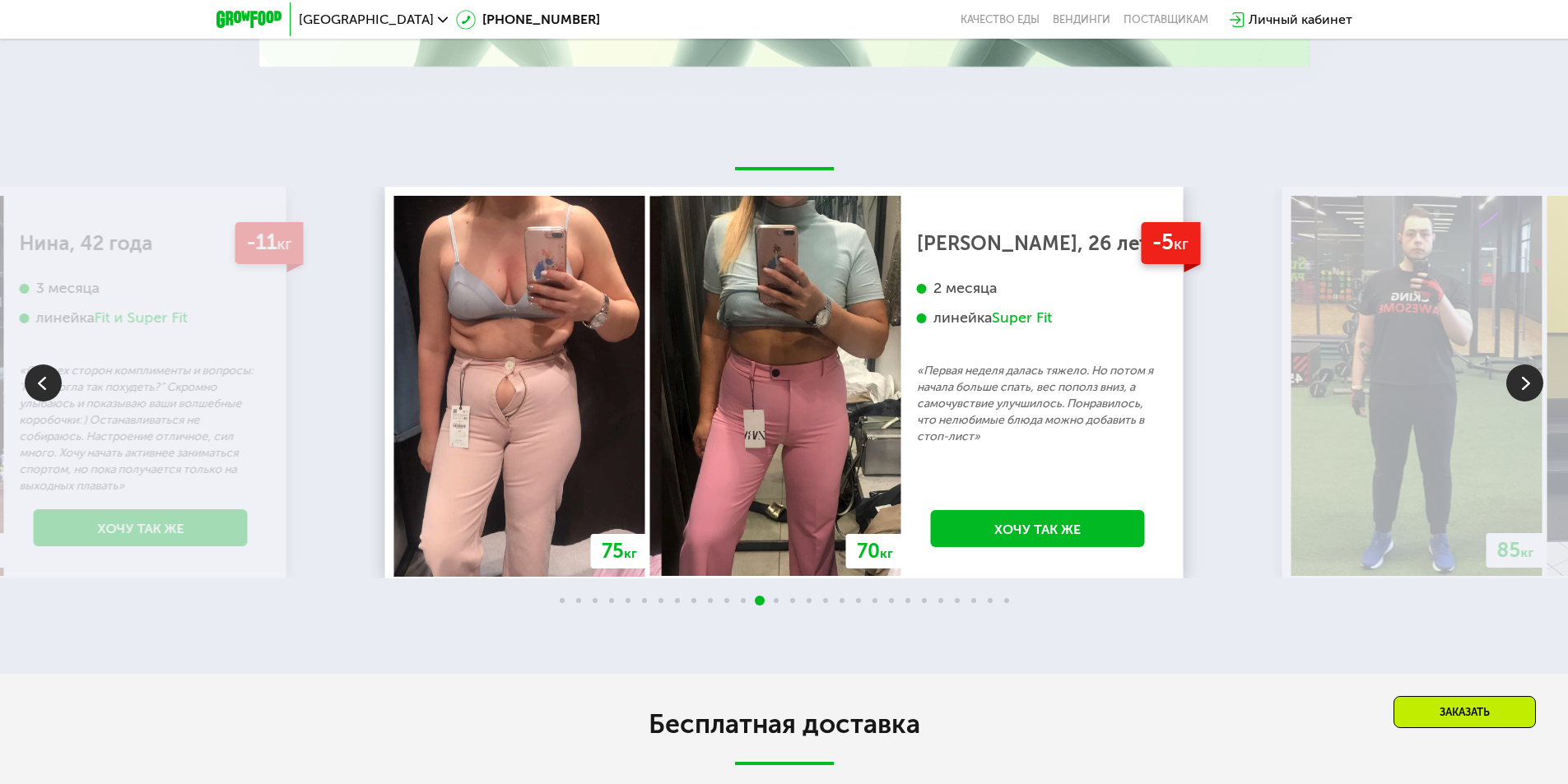
click at [1523, 386] on img at bounding box center [1525, 383] width 37 height 37
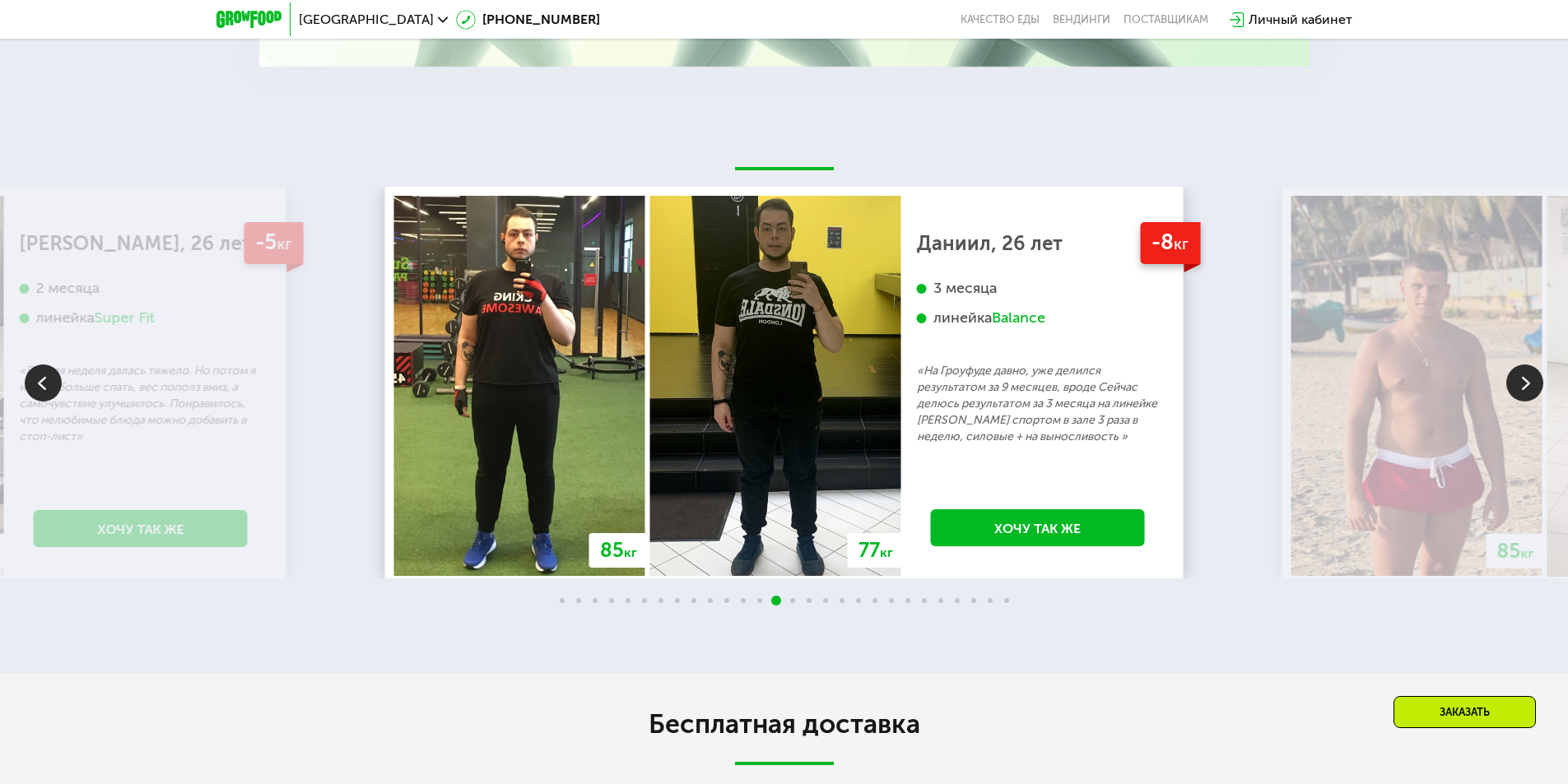
click at [1523, 386] on img at bounding box center [1525, 383] width 37 height 37
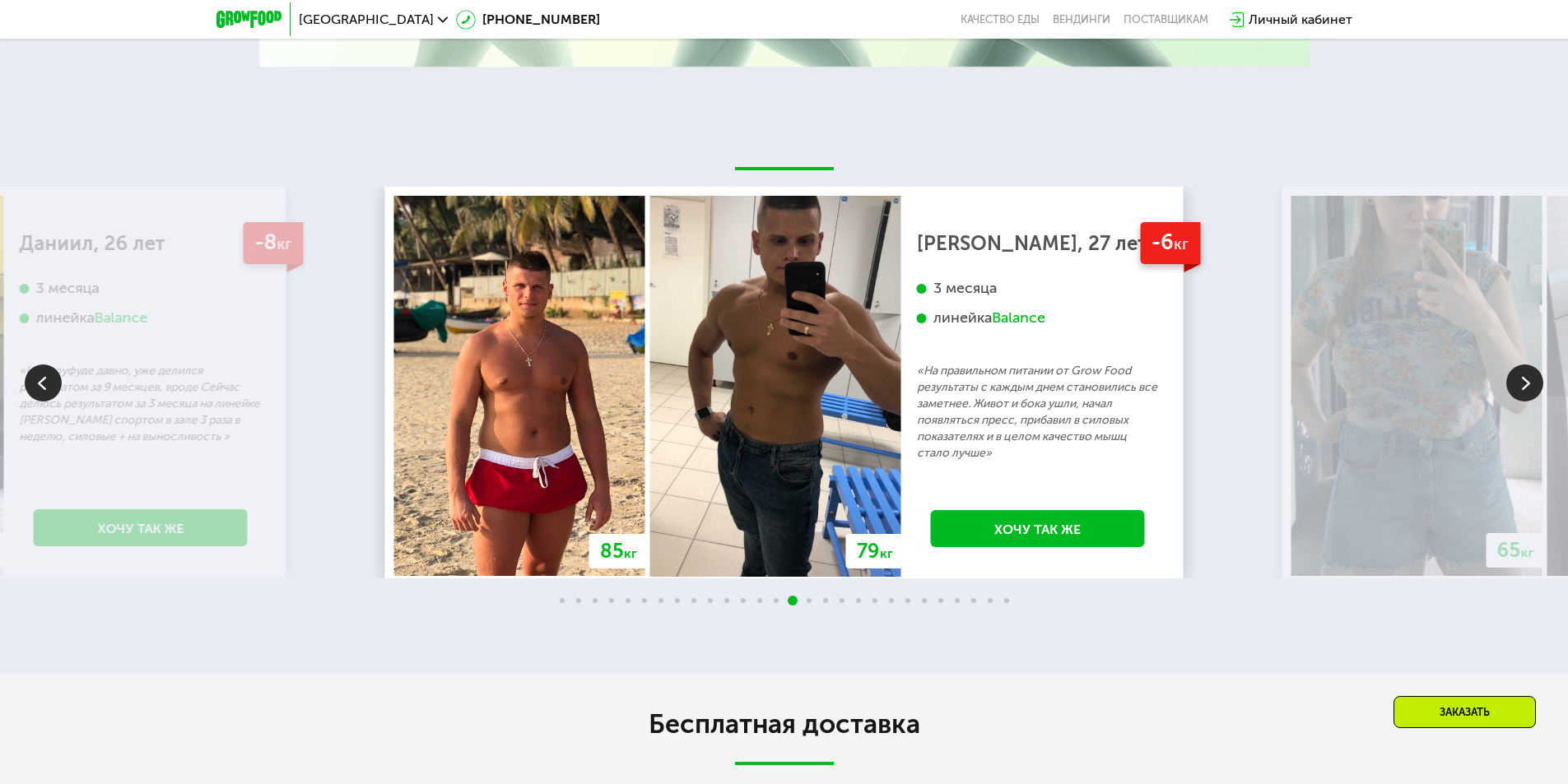
click at [1523, 386] on img at bounding box center [1525, 383] width 37 height 37
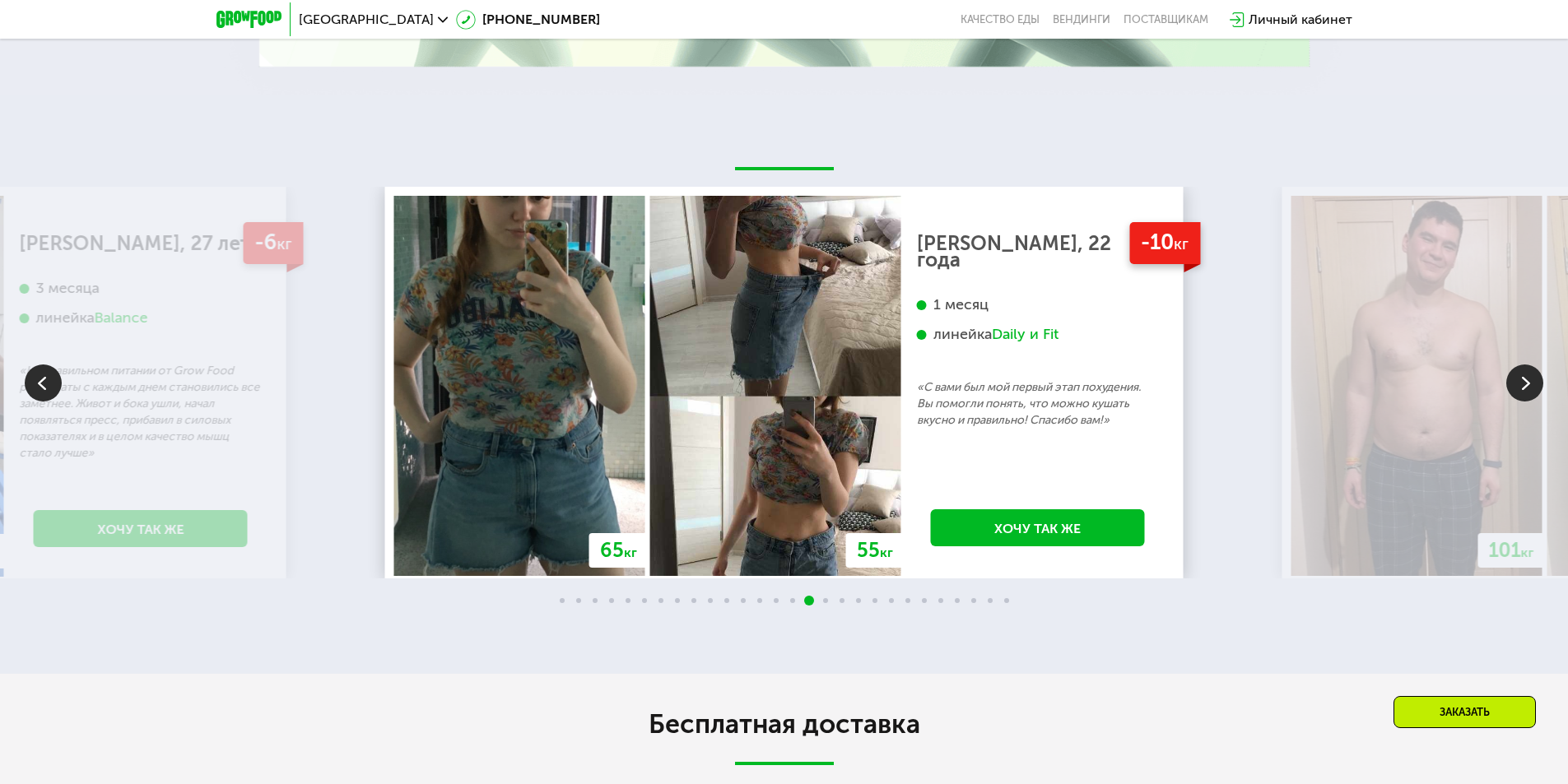
click at [1523, 386] on img at bounding box center [1525, 383] width 37 height 37
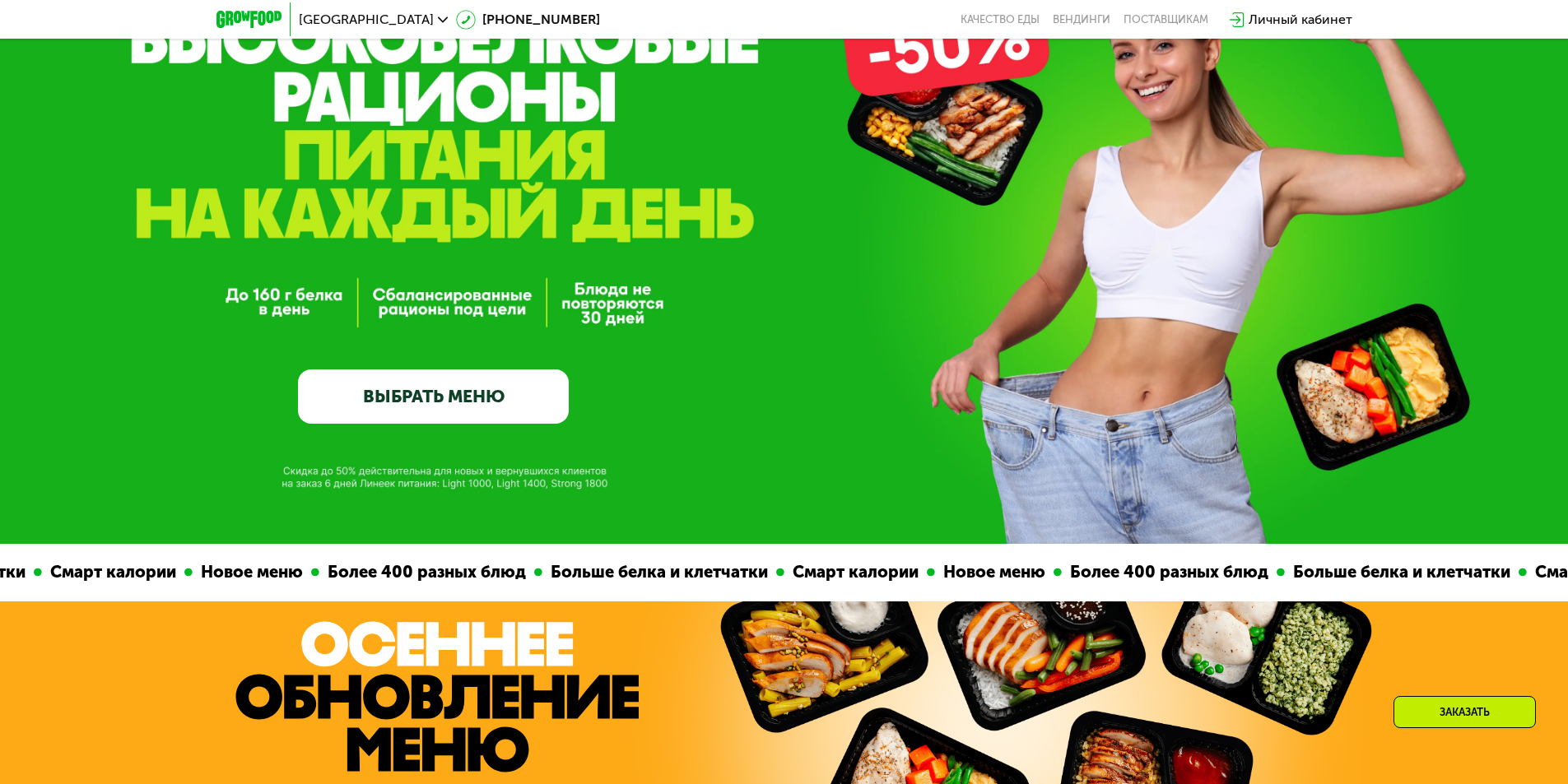
scroll to position [0, 0]
